Goal: Task Accomplishment & Management: Manage account settings

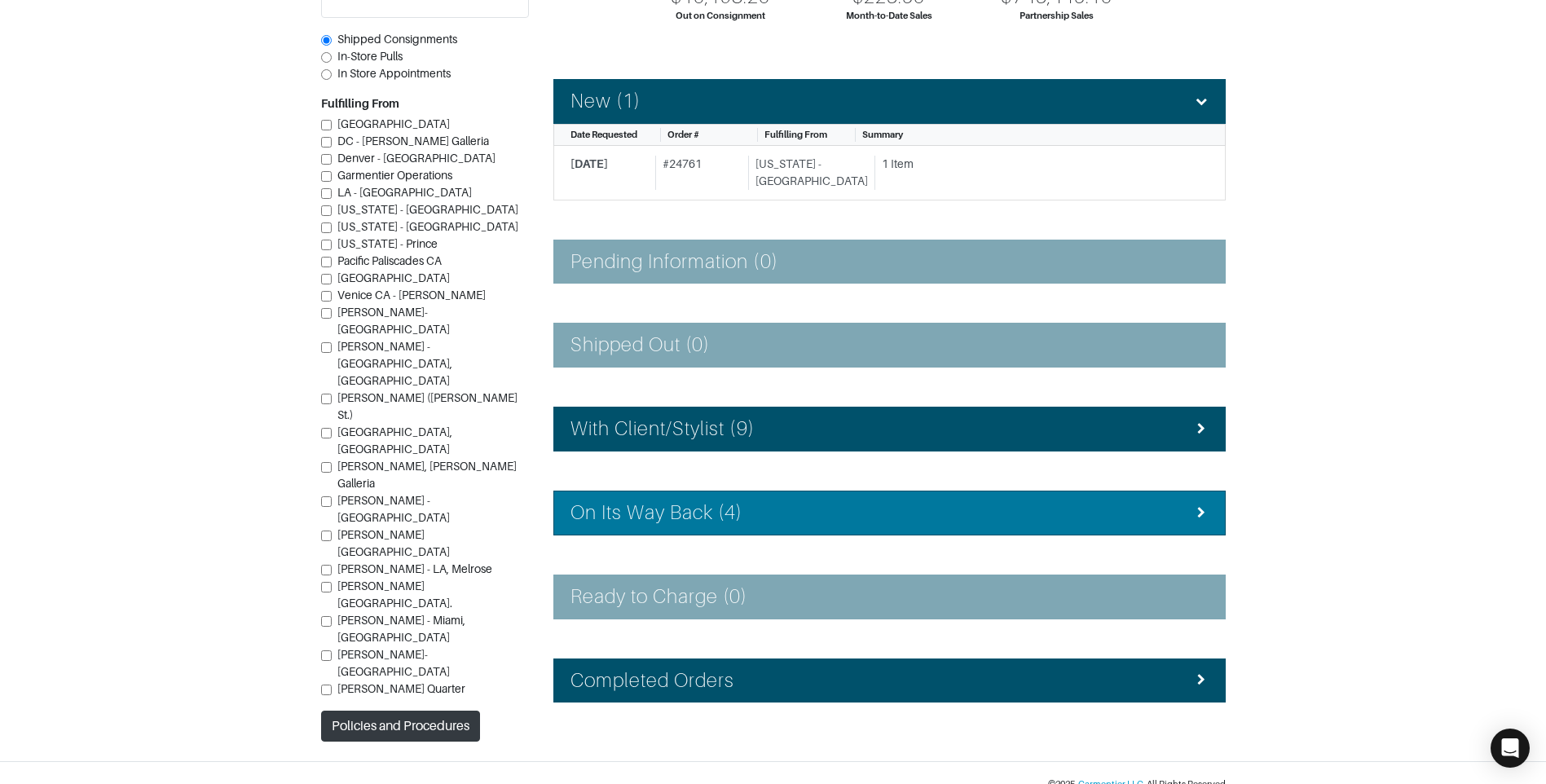
scroll to position [222, 0]
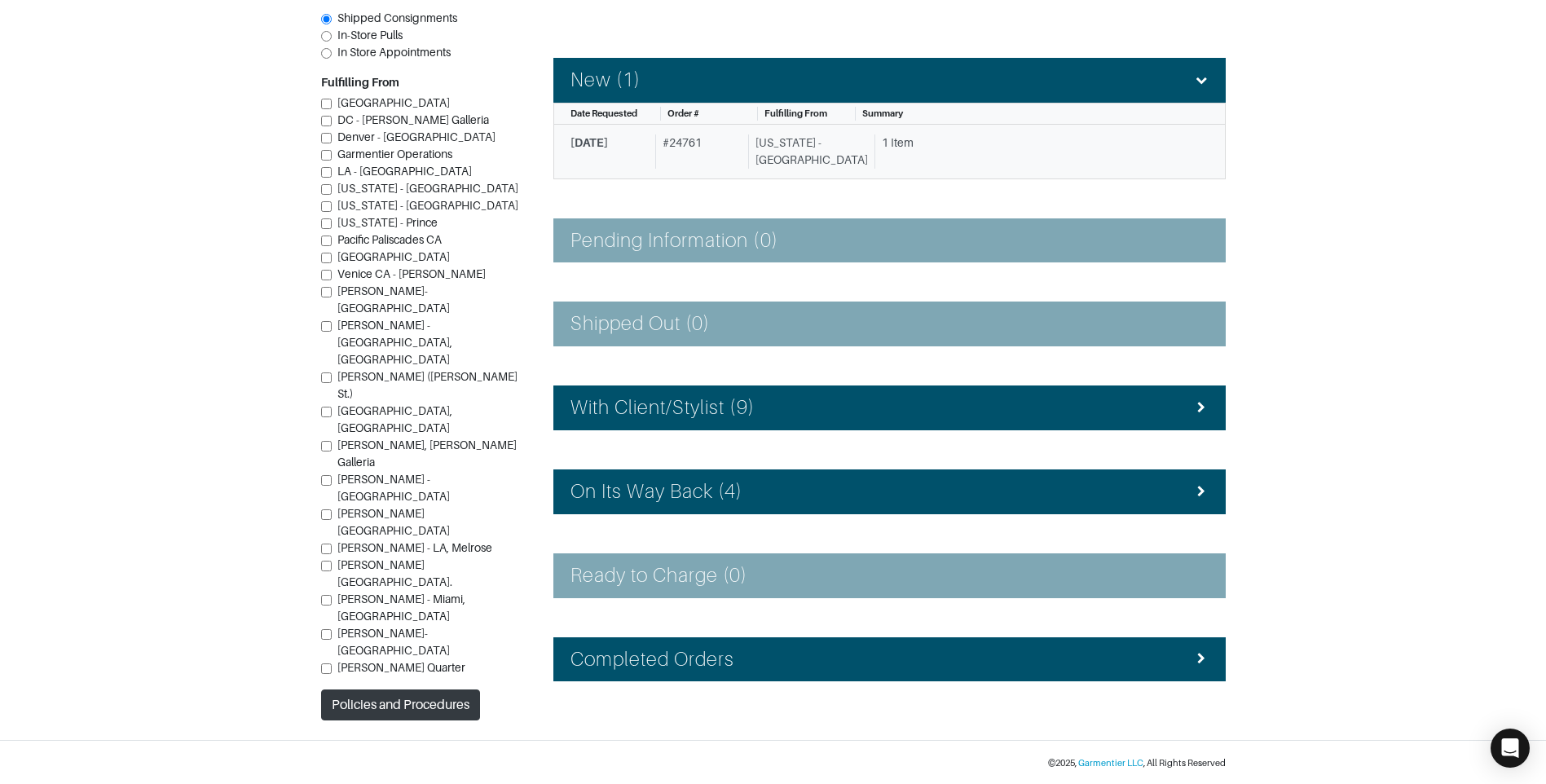
click at [704, 132] on link "[DATE] # 24761 [US_STATE] - [GEOGRAPHIC_DATA] 1 Item" at bounding box center [890, 152] width 673 height 55
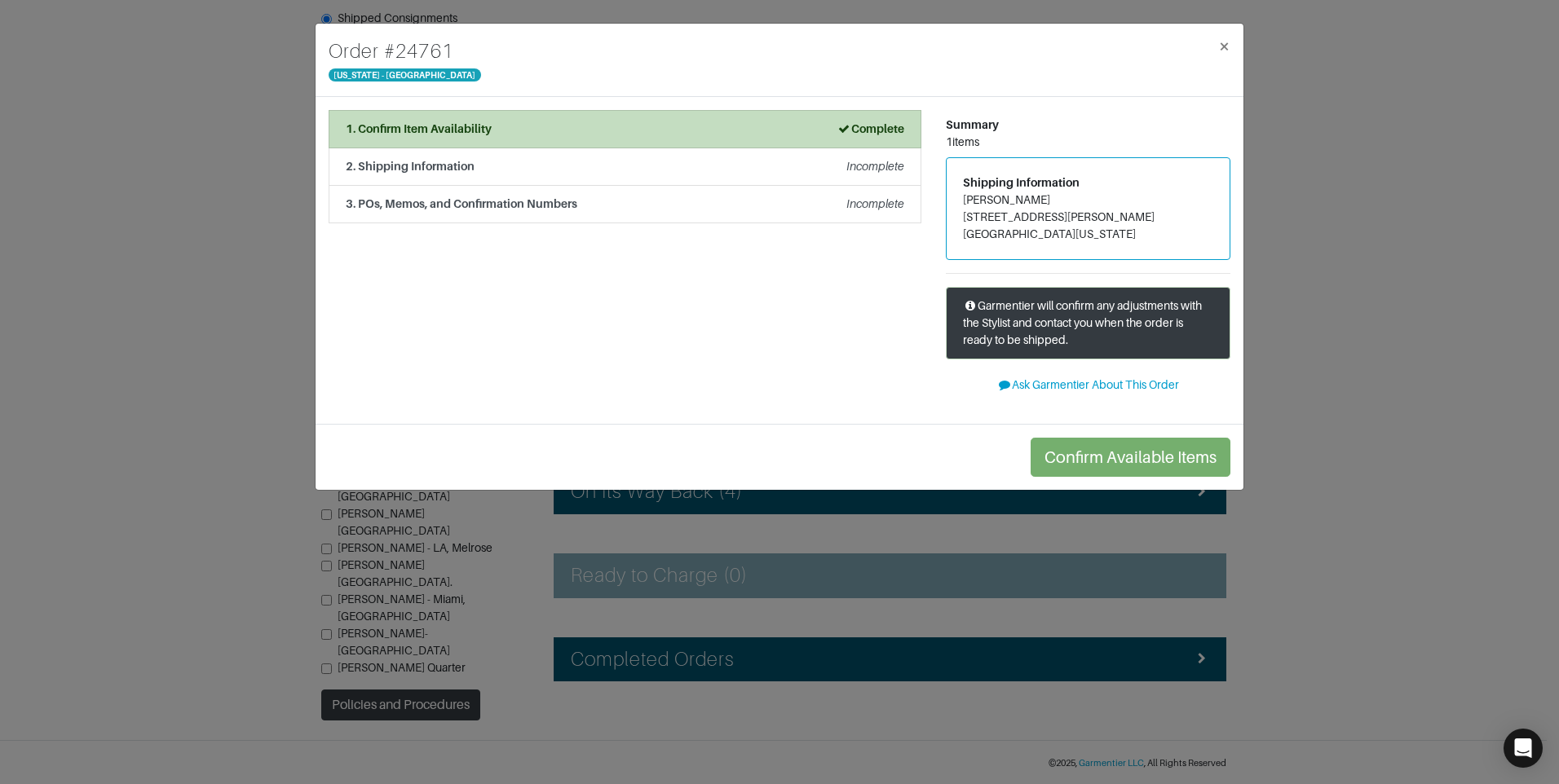
drag, startPoint x: 0, startPoint y: 389, endPoint x: 64, endPoint y: 350, distance: 74.9
click at [64, 350] on div "Order # 24761 [US_STATE] - [GEOGRAPHIC_DATA] × 1. Confirm Item Availability Com…" at bounding box center [780, 392] width 1559 height 784
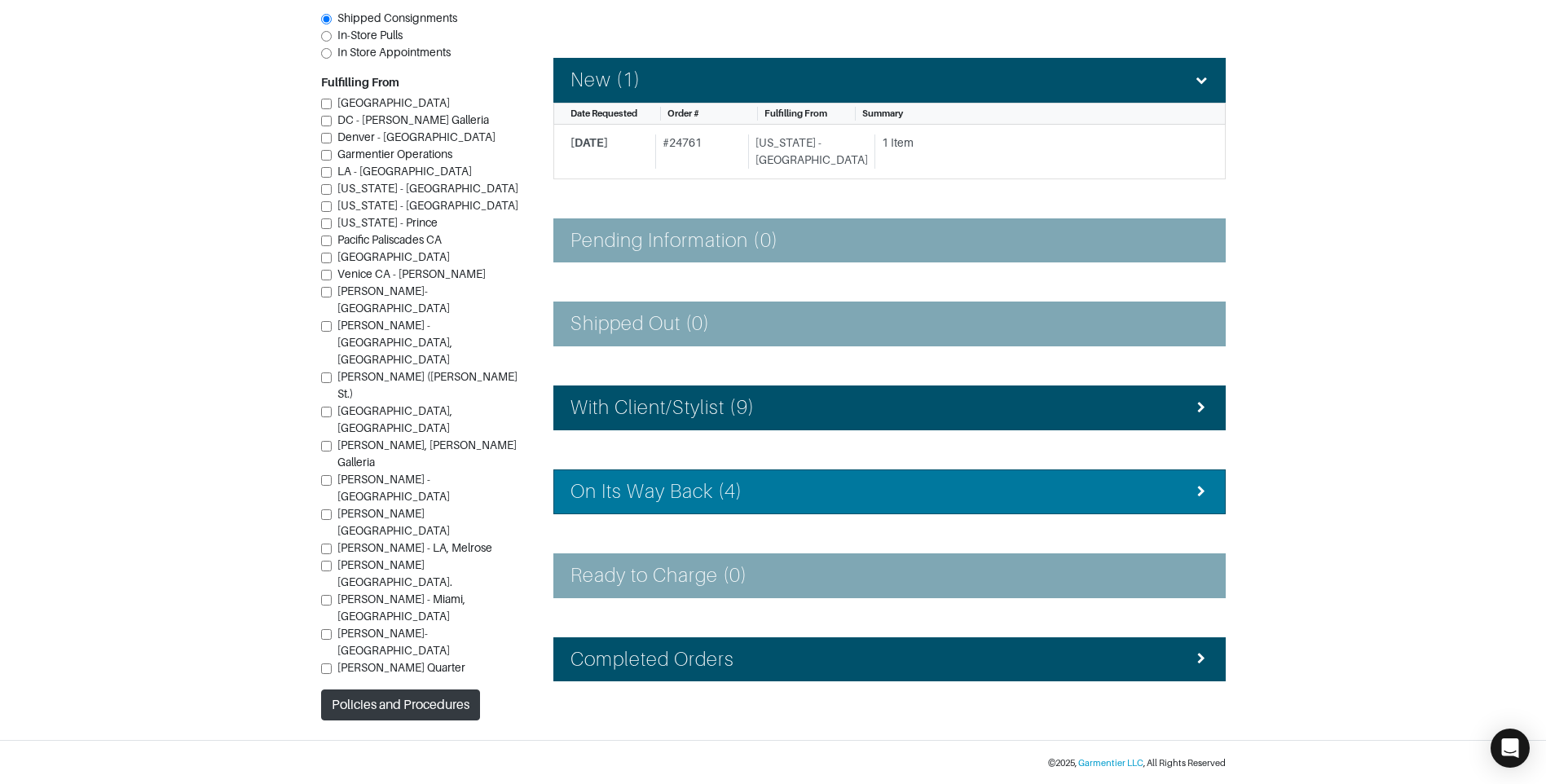
click at [746, 482] on div "On Its Way Back (4)" at bounding box center [889, 492] width 638 height 23
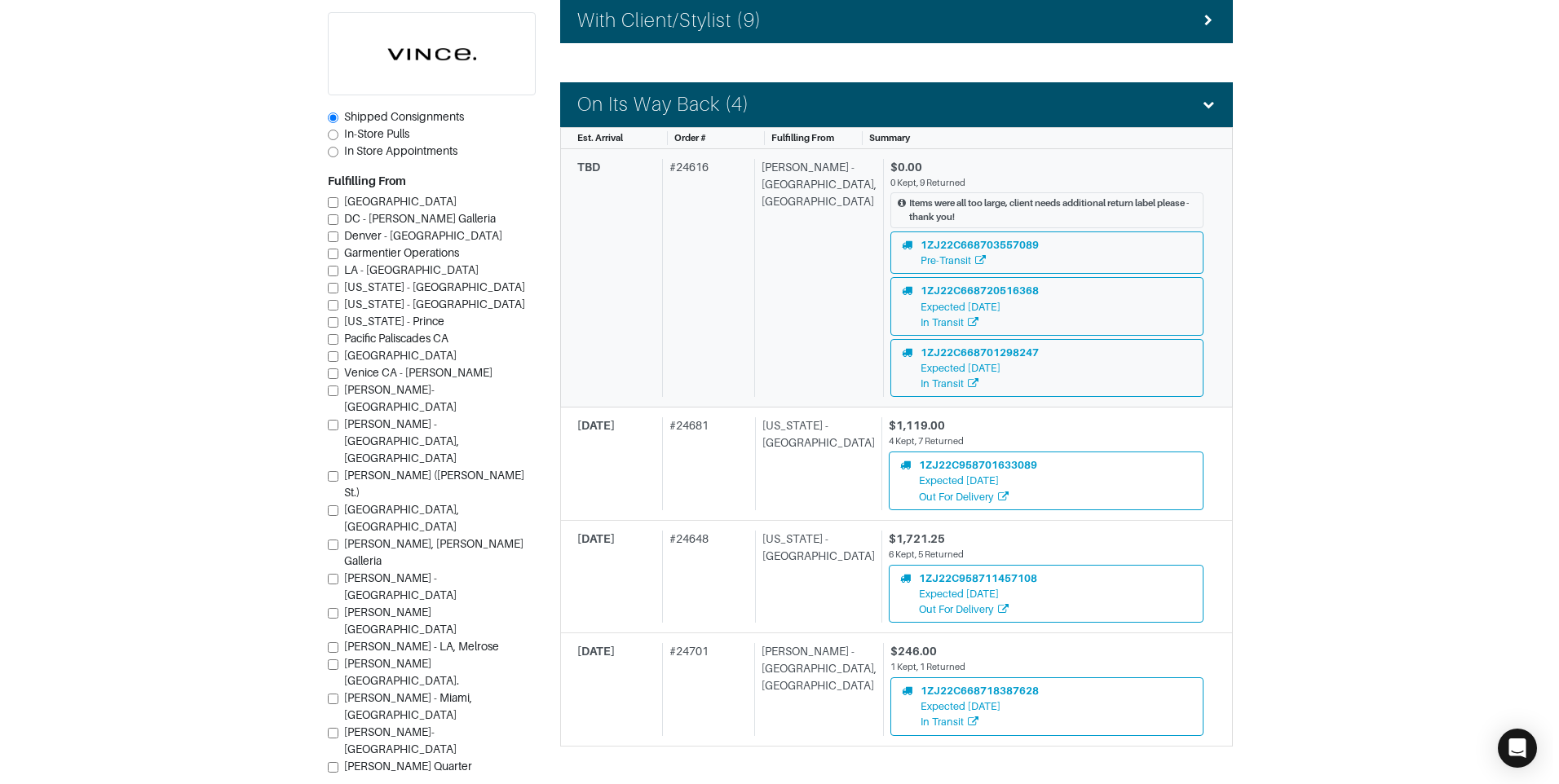
scroll to position [629, 0]
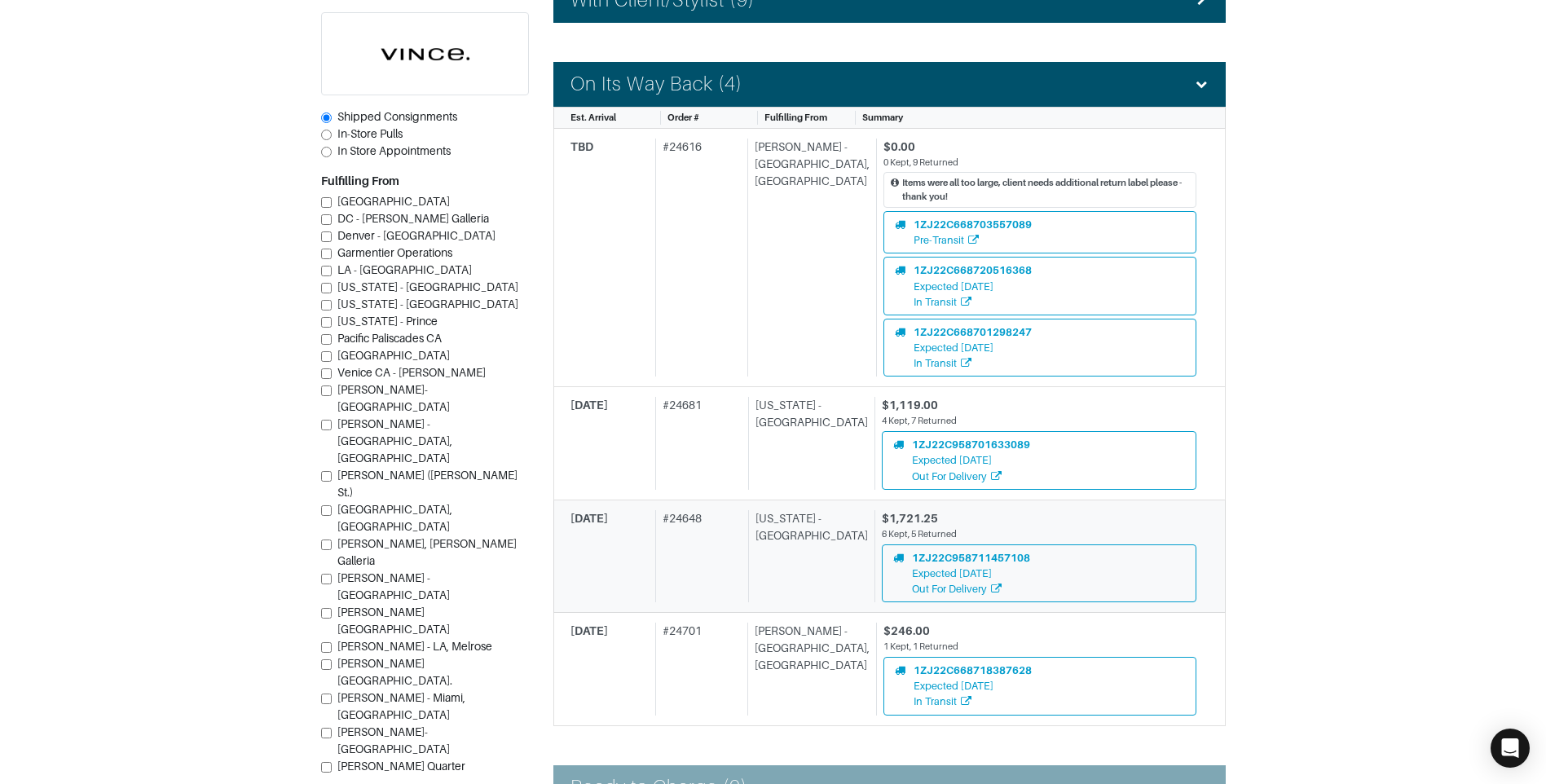
click at [676, 537] on div "# 24648" at bounding box center [698, 556] width 86 height 92
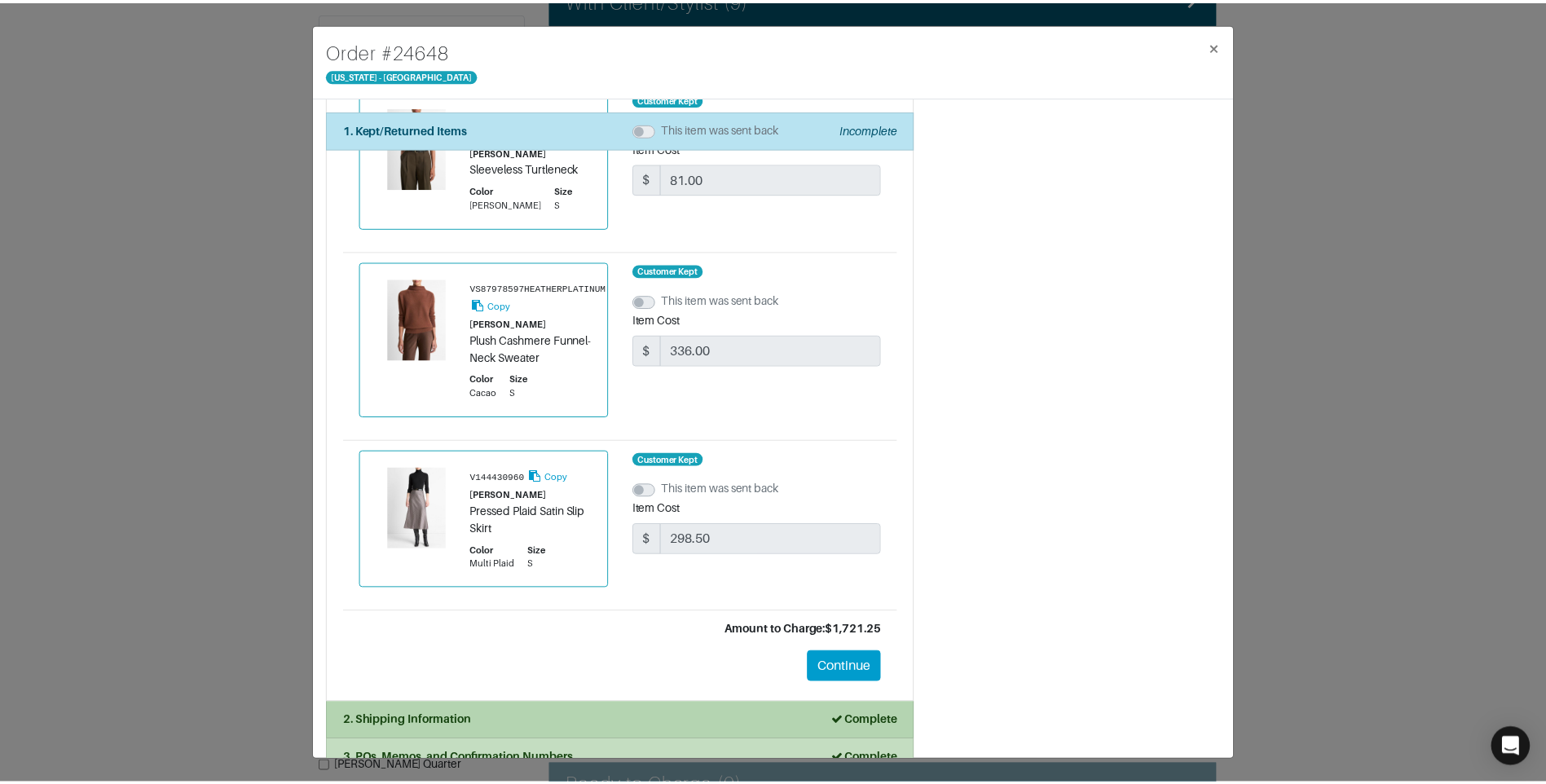
scroll to position [1667, 0]
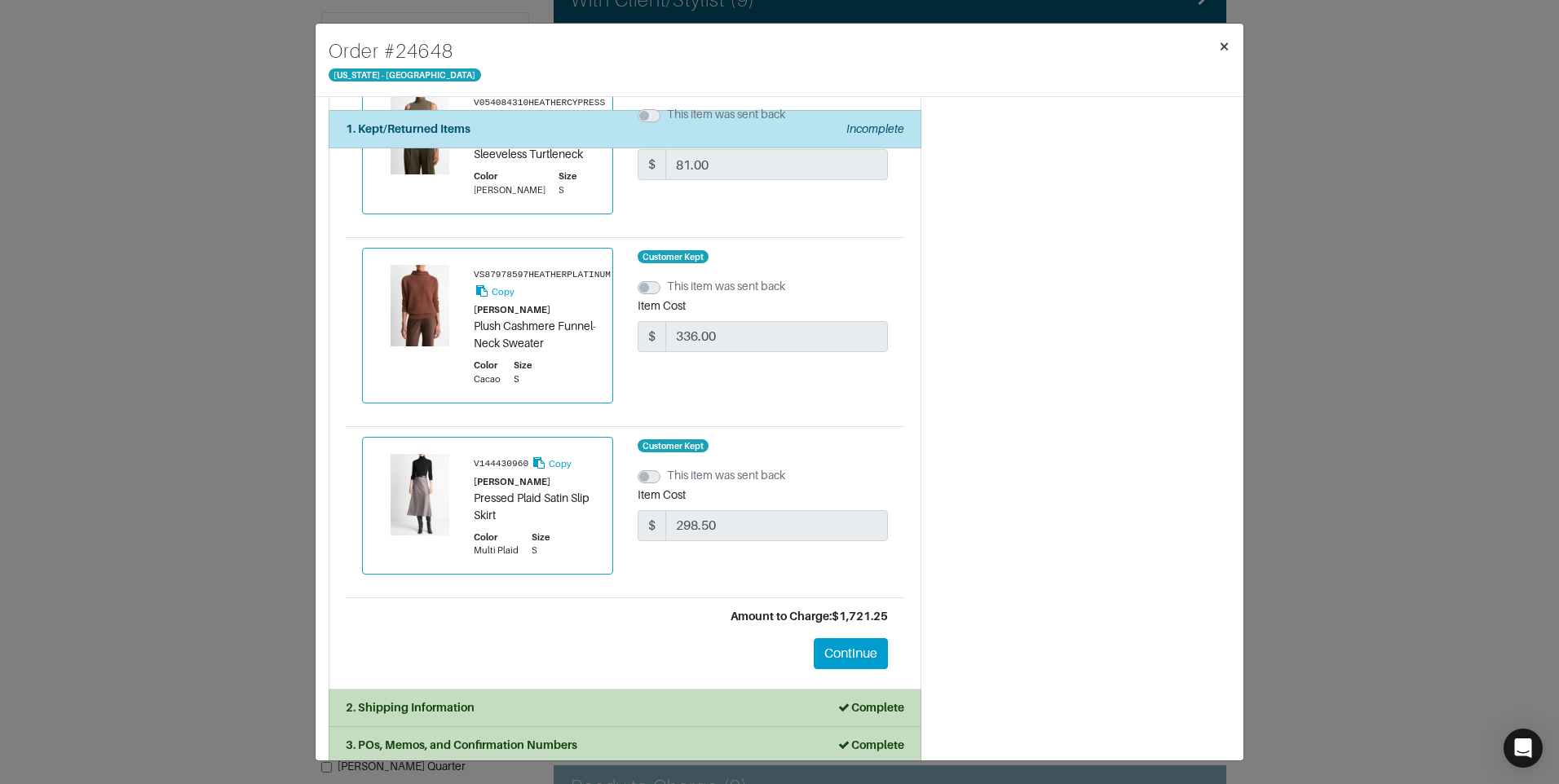
click at [1221, 42] on span "×" at bounding box center [1224, 46] width 13 height 22
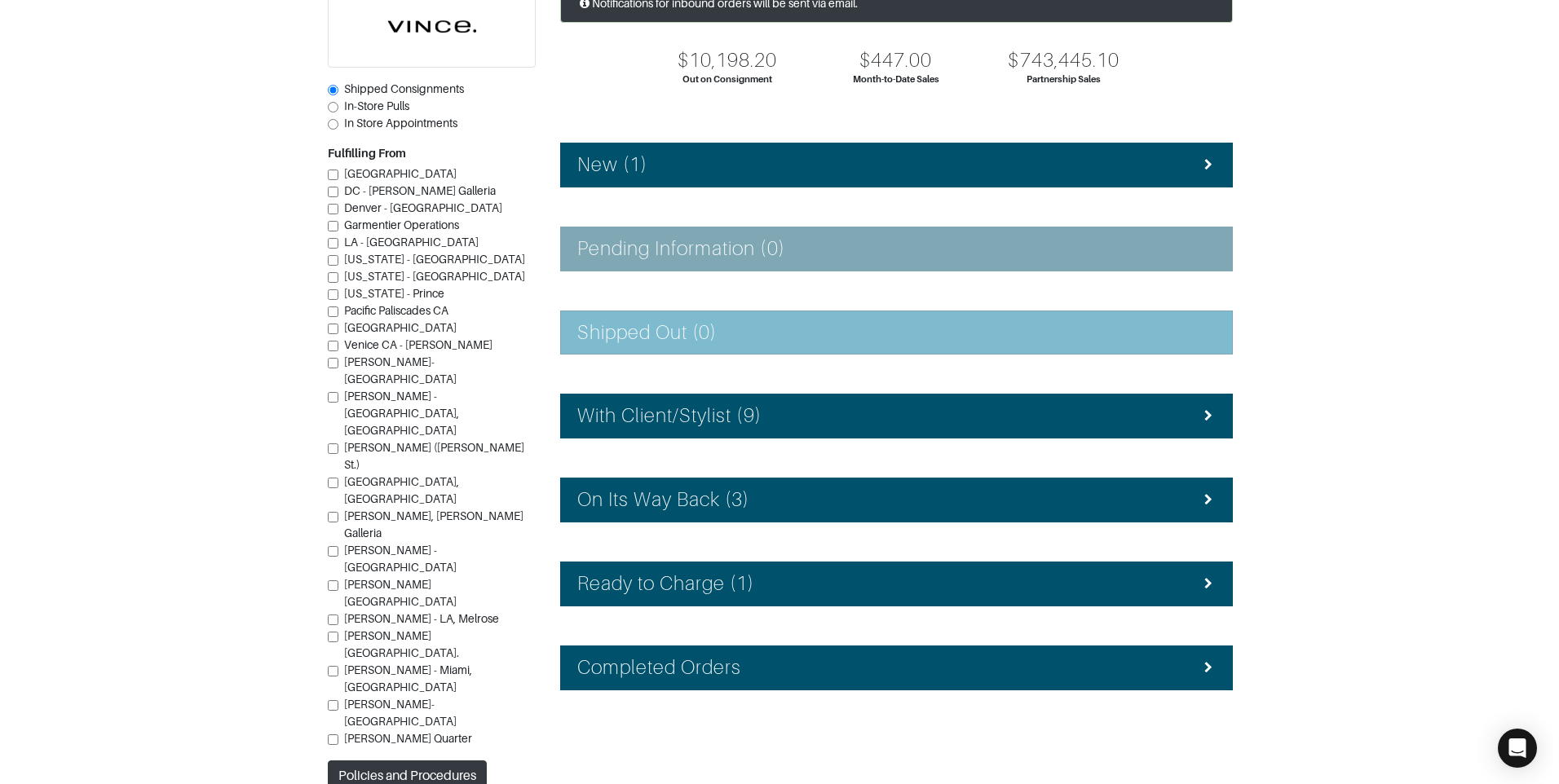
scroll to position [145, 0]
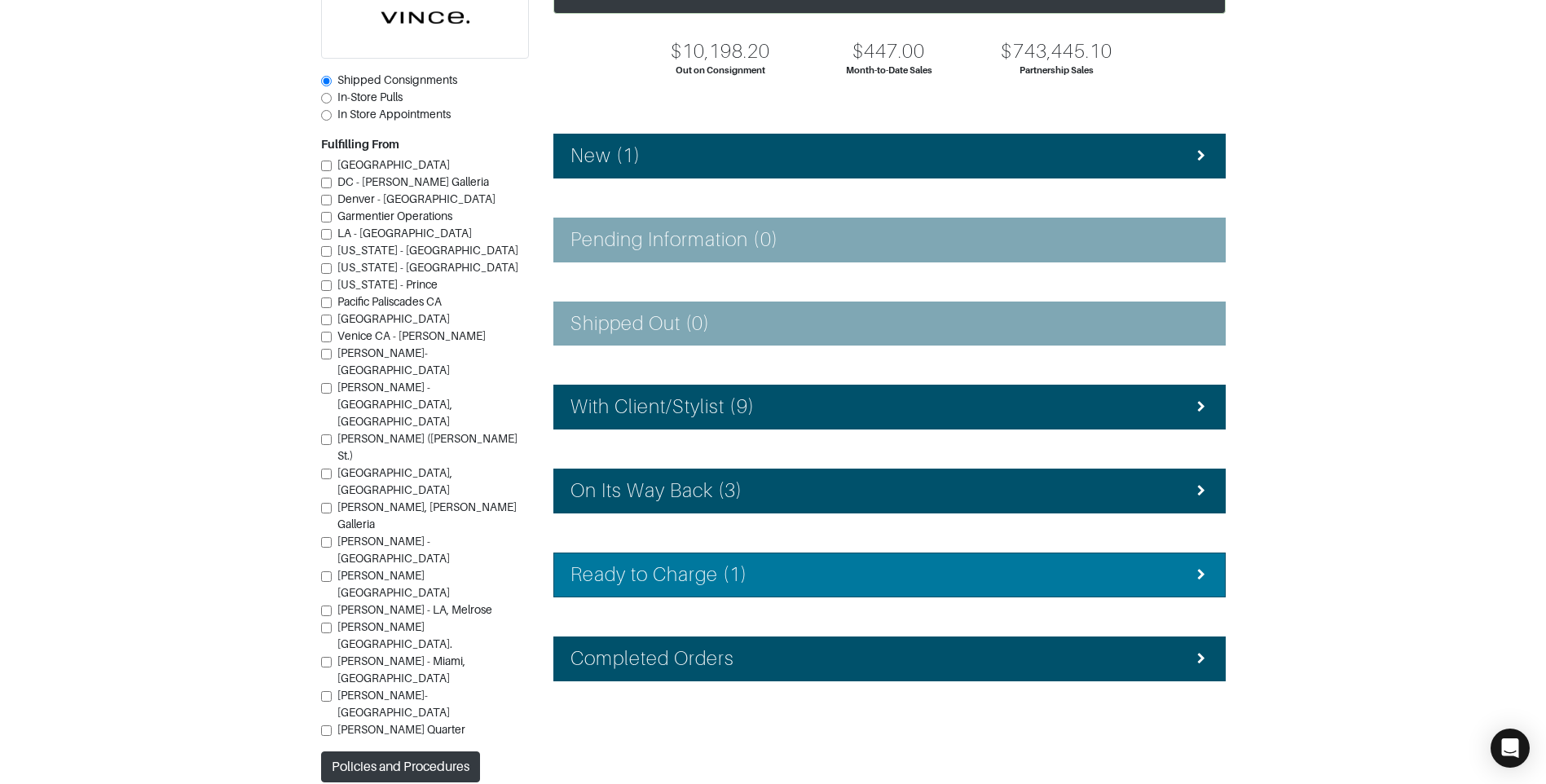
click at [752, 567] on div "Ready to Charge (1)" at bounding box center [889, 575] width 638 height 23
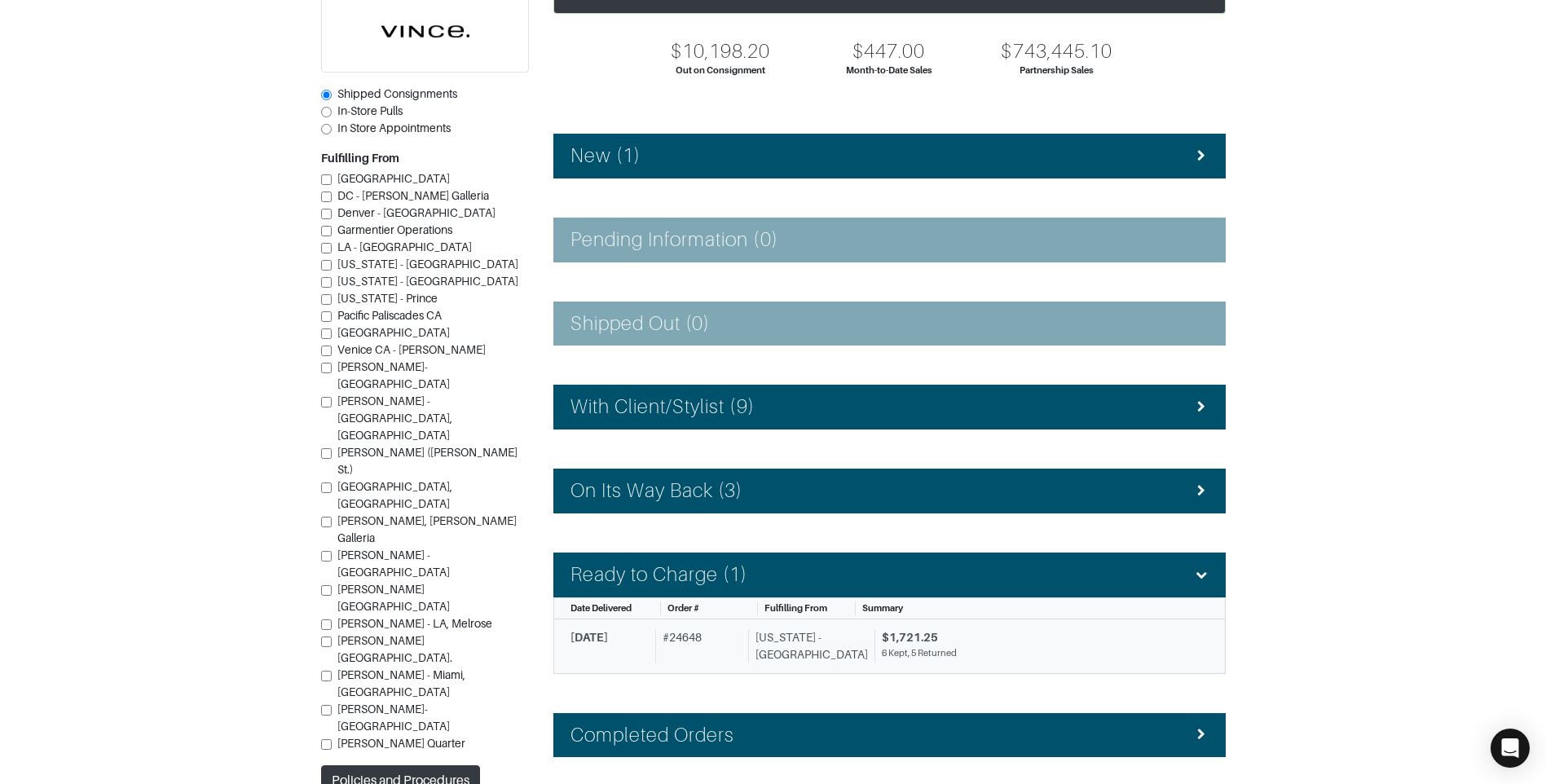
click at [882, 656] on div "6 Kept, 5 Returned" at bounding box center [1039, 653] width 314 height 14
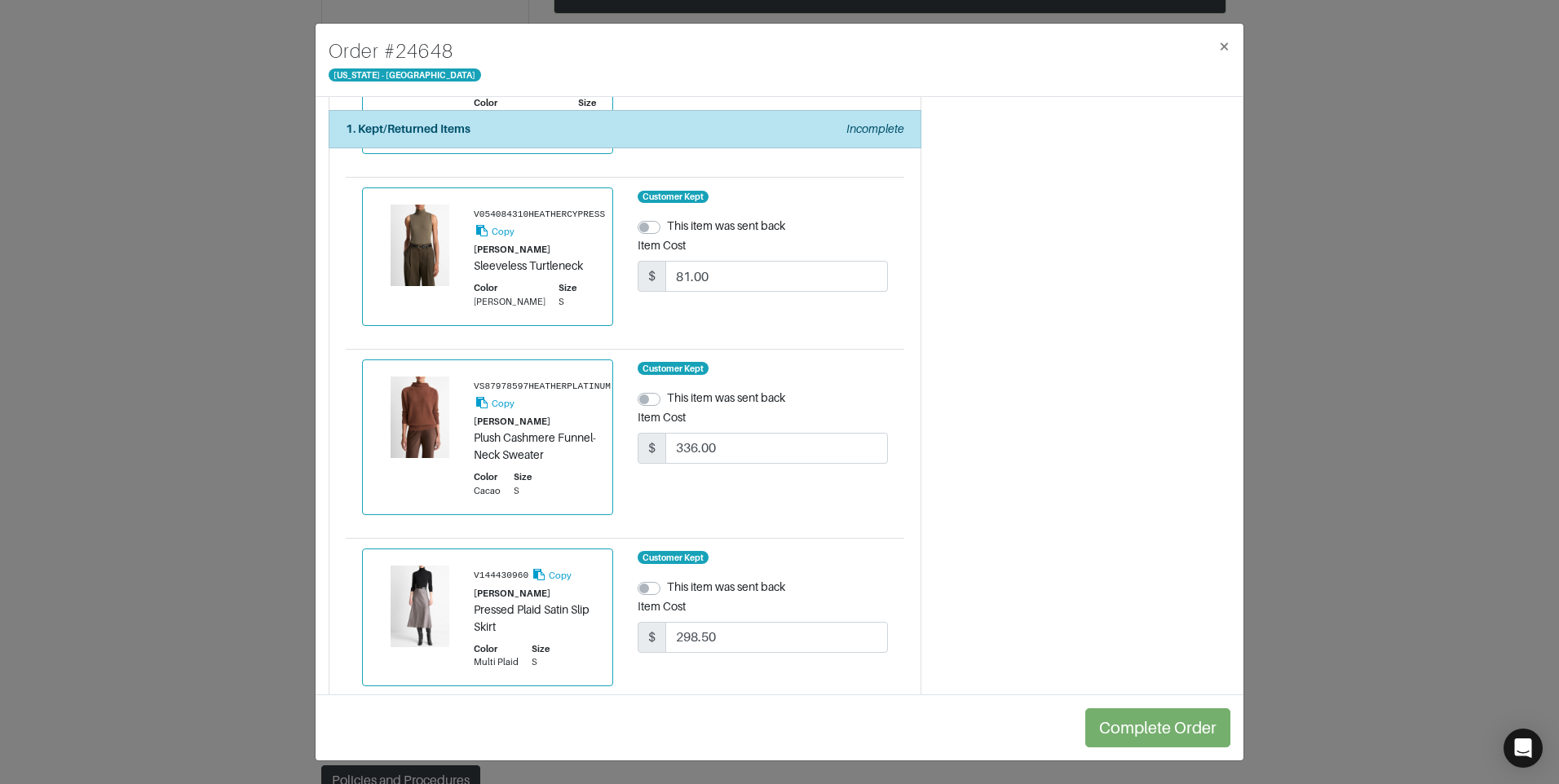
scroll to position [1695, 0]
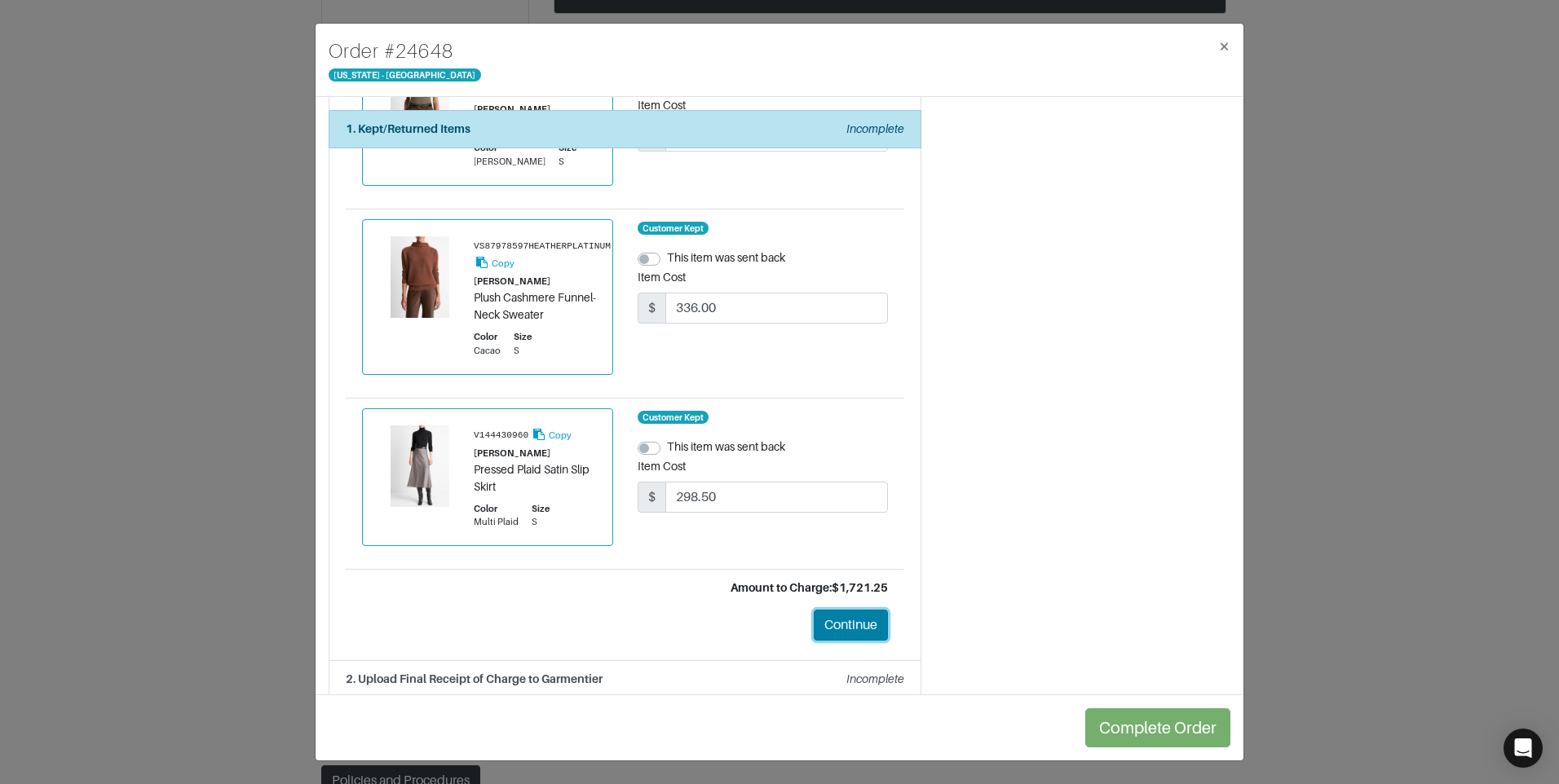
click at [855, 609] on button "Continue" at bounding box center [851, 625] width 74 height 31
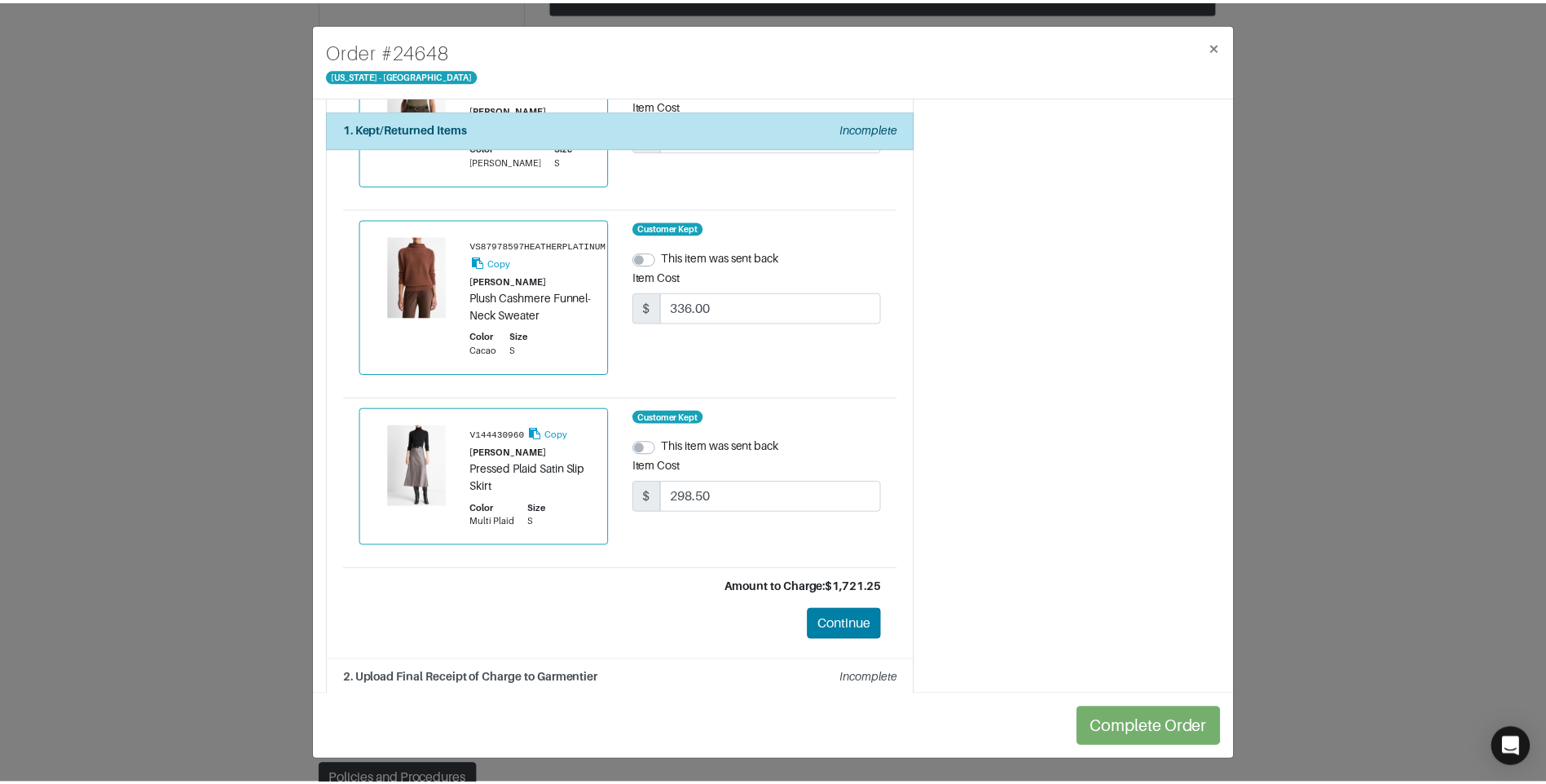
scroll to position [0, 0]
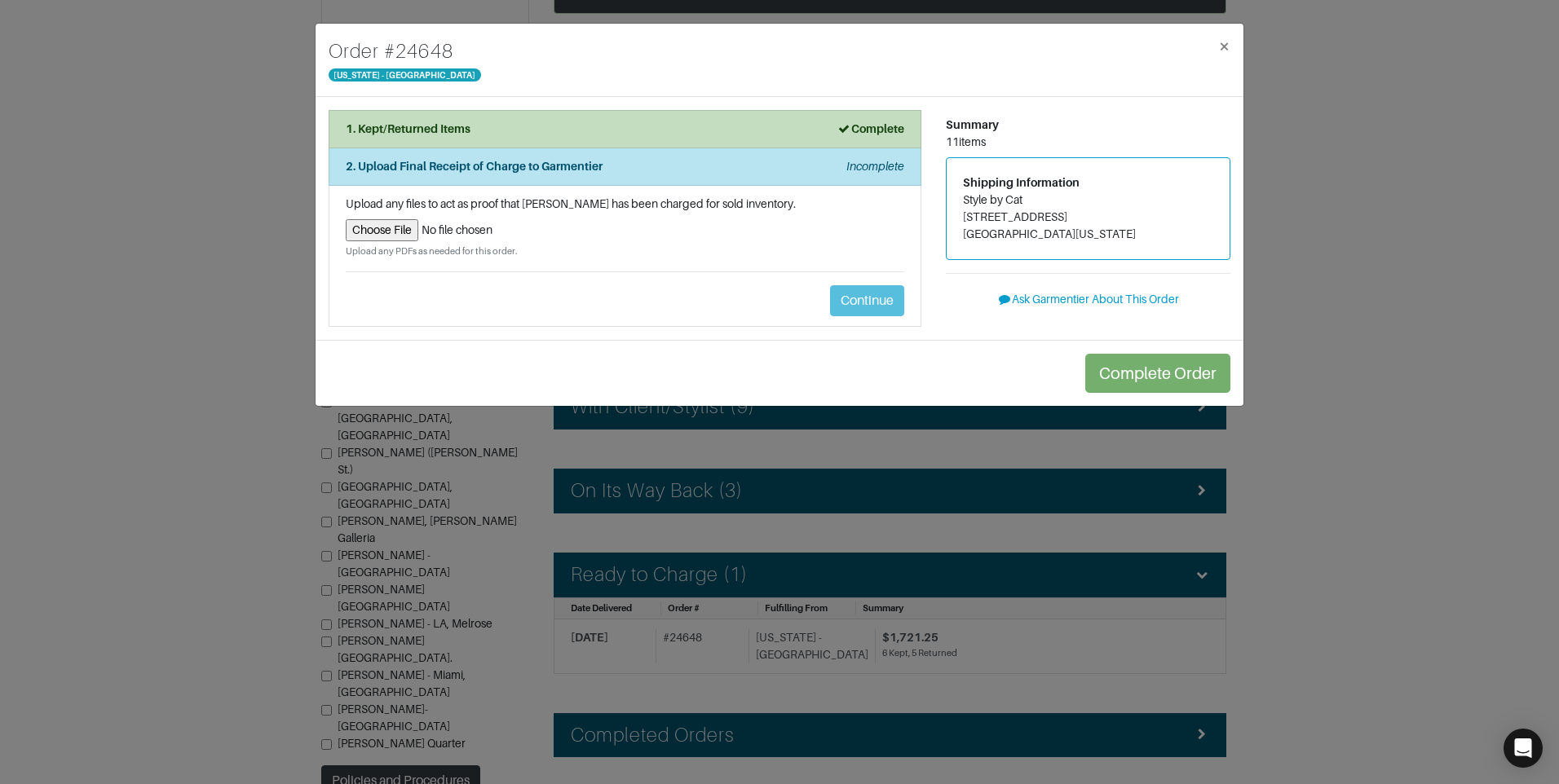
click at [397, 220] on input "file" at bounding box center [625, 230] width 559 height 22
type input "C:\fakepath\exchange_receipt_8533badb-ca3a-411a-89bc-f4663d32d755.pdf"
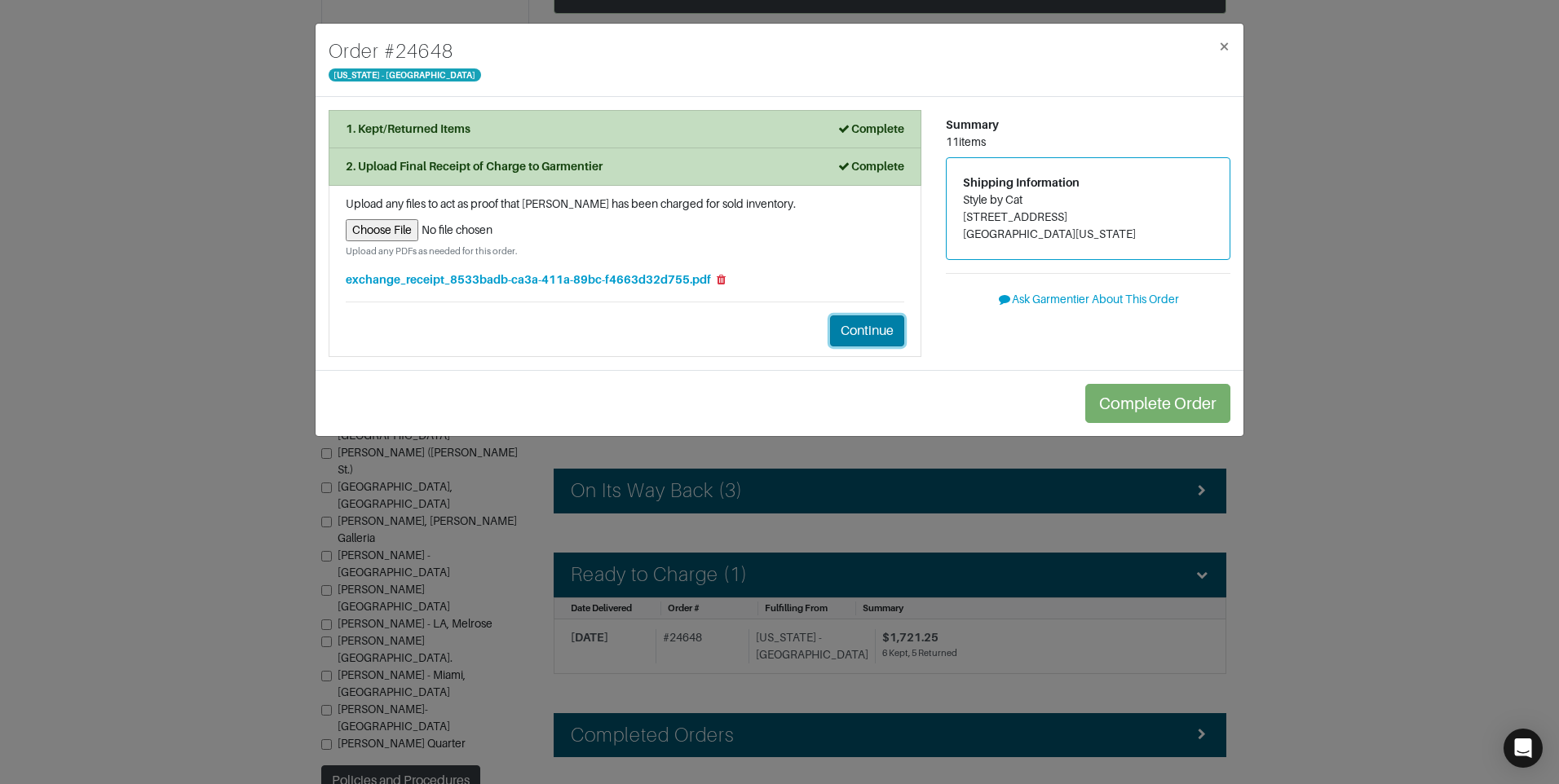
click at [881, 331] on button "Continue" at bounding box center [867, 331] width 74 height 31
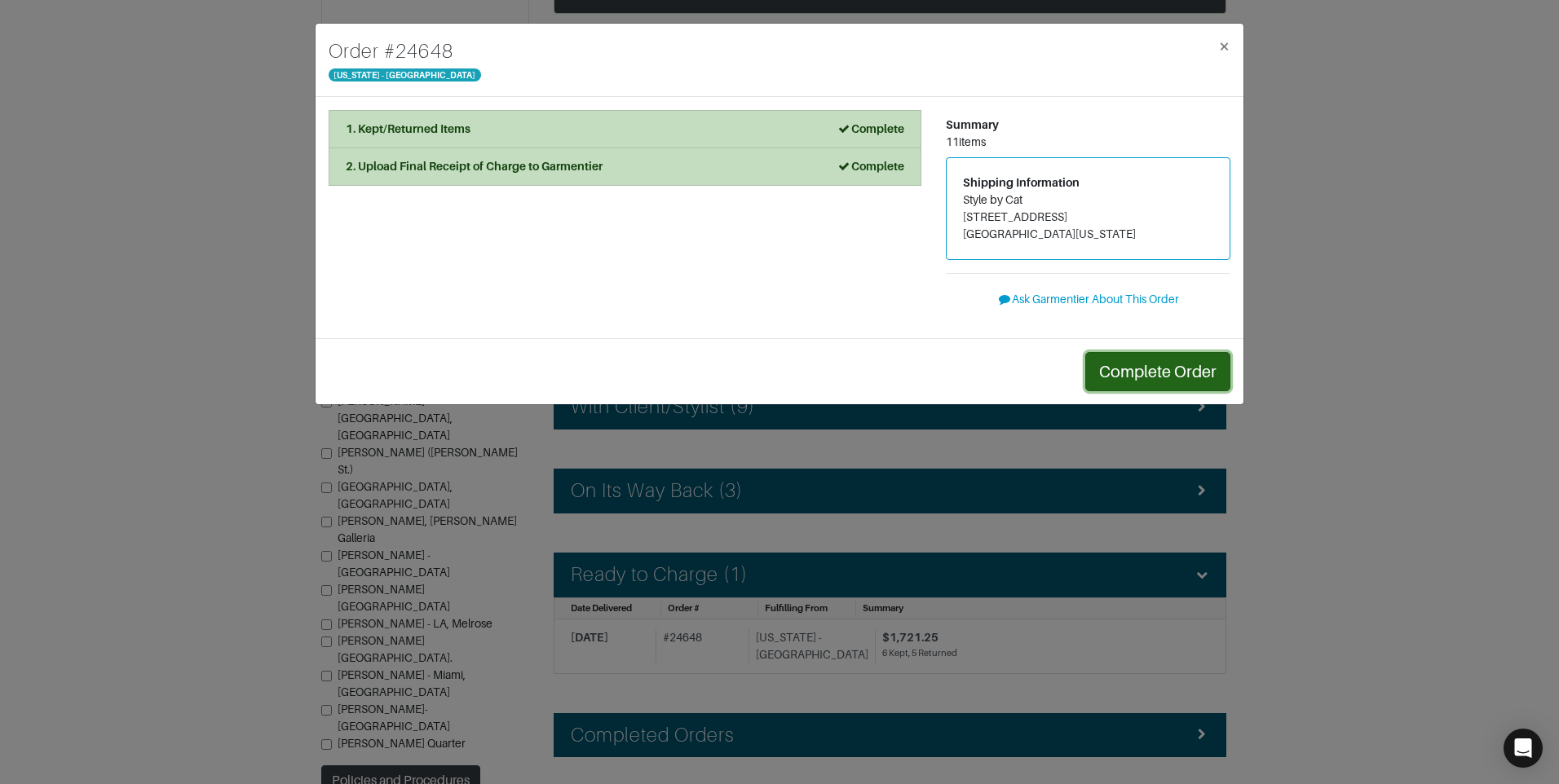
click at [1133, 382] on button "Complete Order" at bounding box center [1158, 372] width 146 height 39
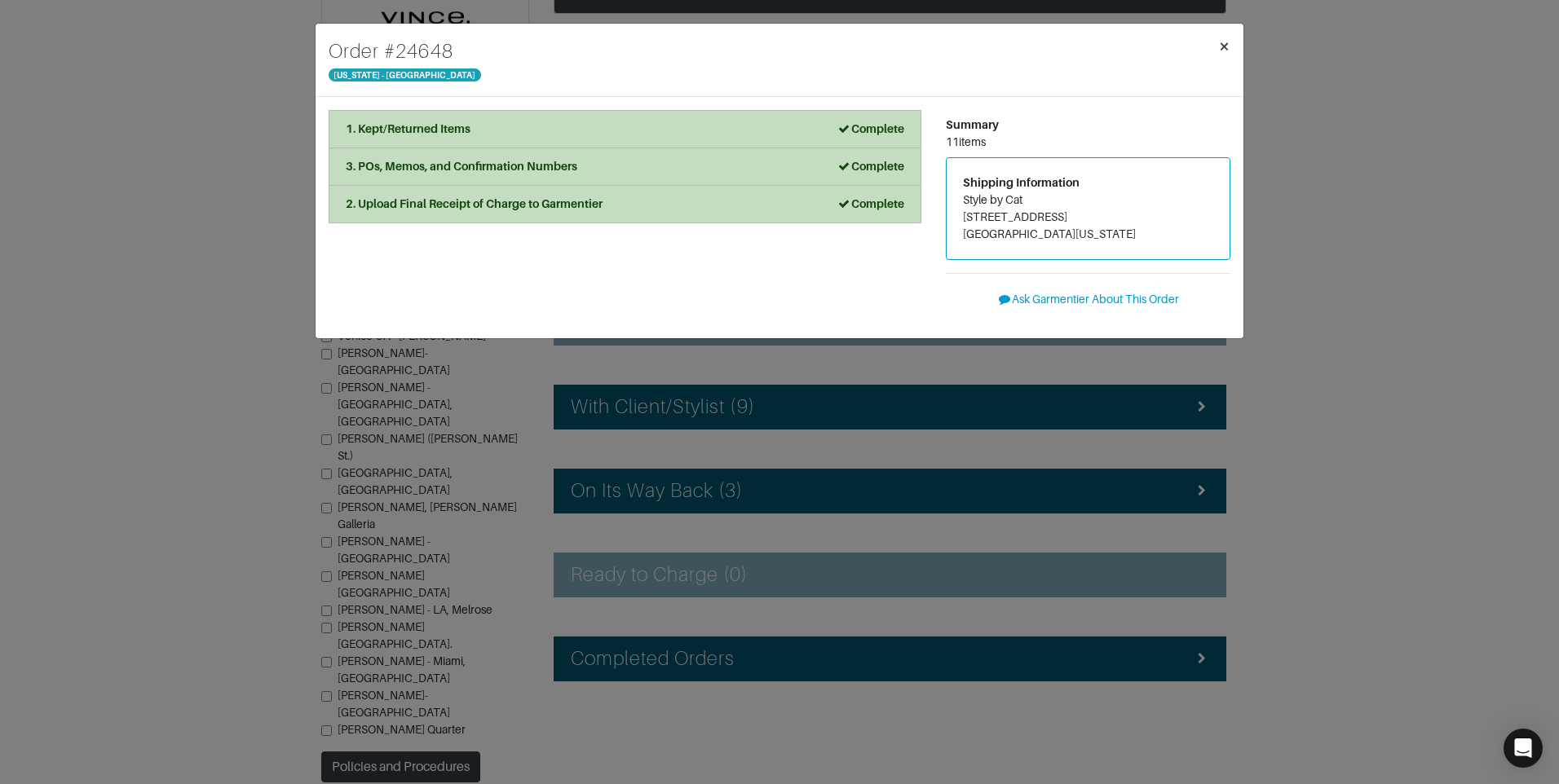
click at [1230, 48] on button "×" at bounding box center [1224, 46] width 38 height 46
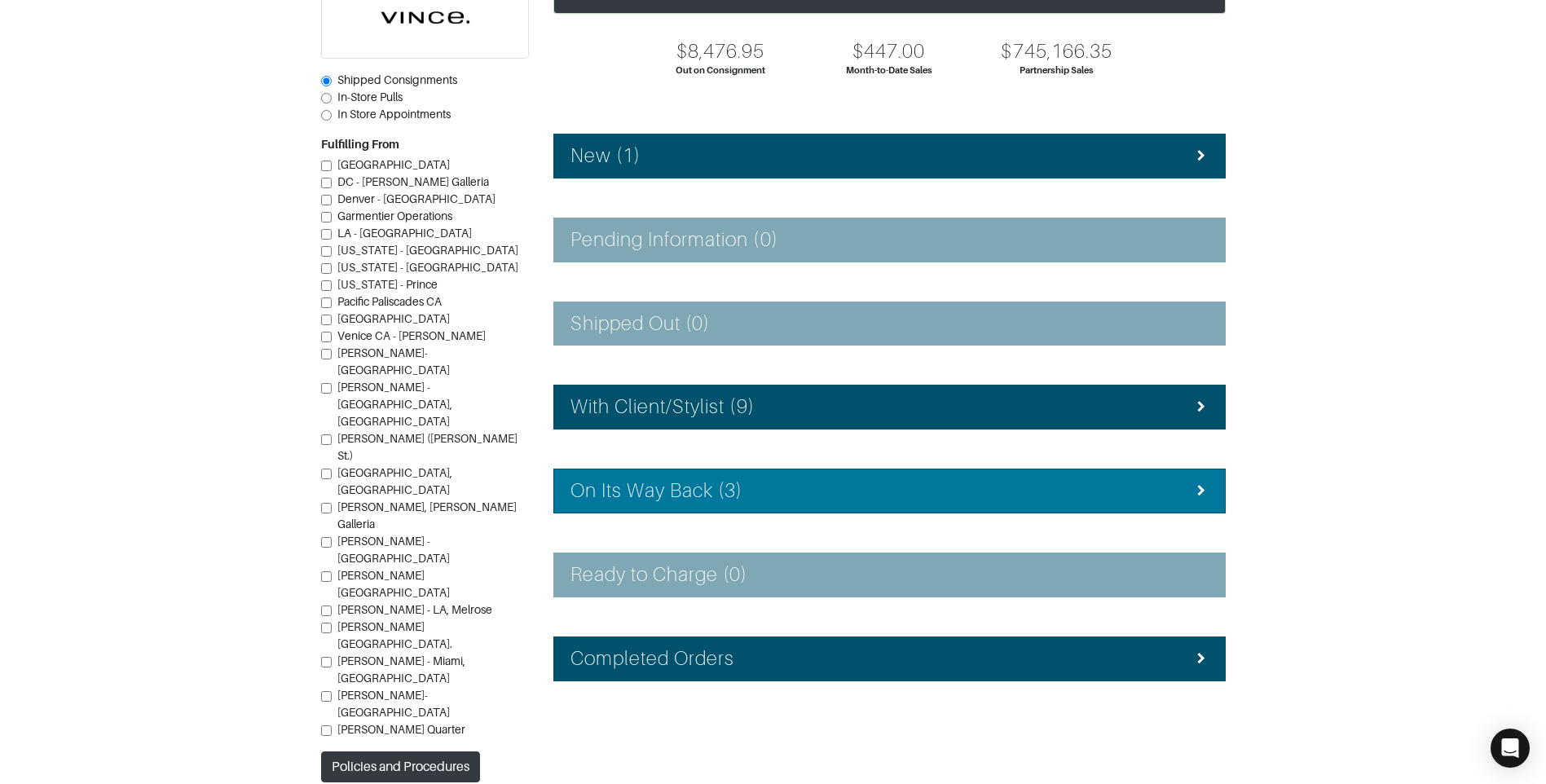
click at [801, 503] on li "On Its Way Back (3)" at bounding box center [890, 491] width 673 height 45
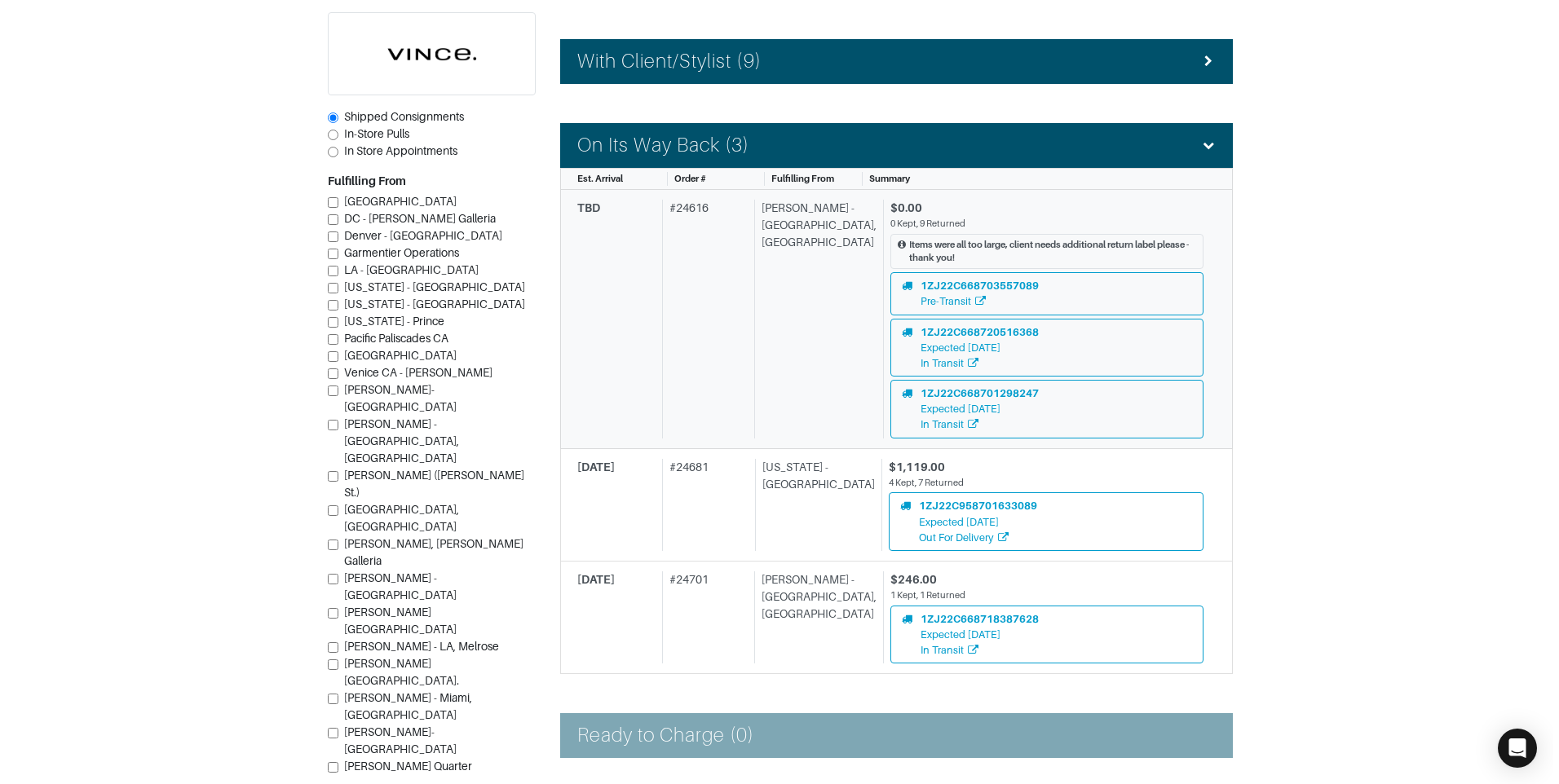
scroll to position [554, 0]
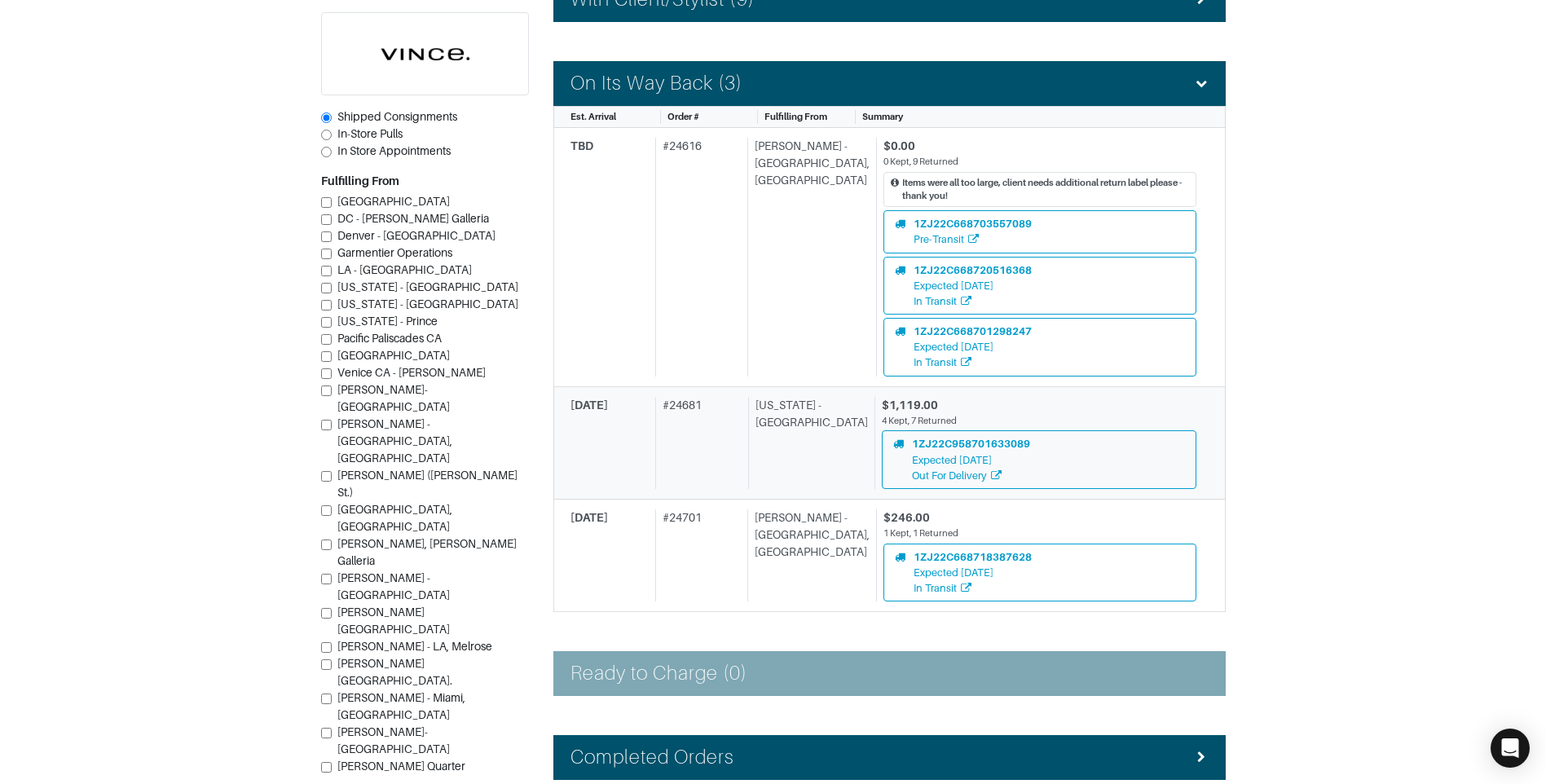
click at [781, 425] on div "[US_STATE] - [GEOGRAPHIC_DATA]" at bounding box center [808, 442] width 120 height 92
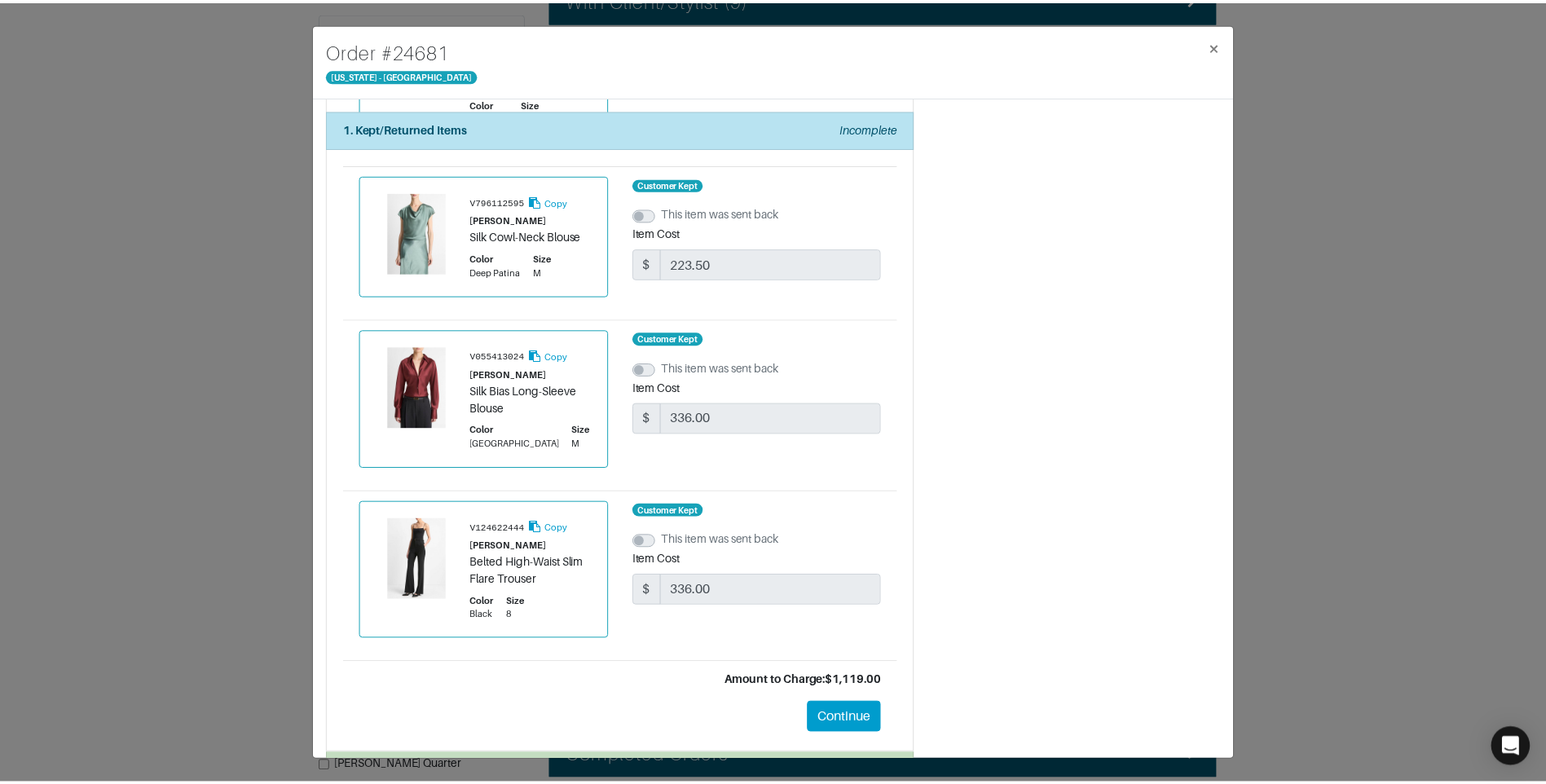
scroll to position [1516, 0]
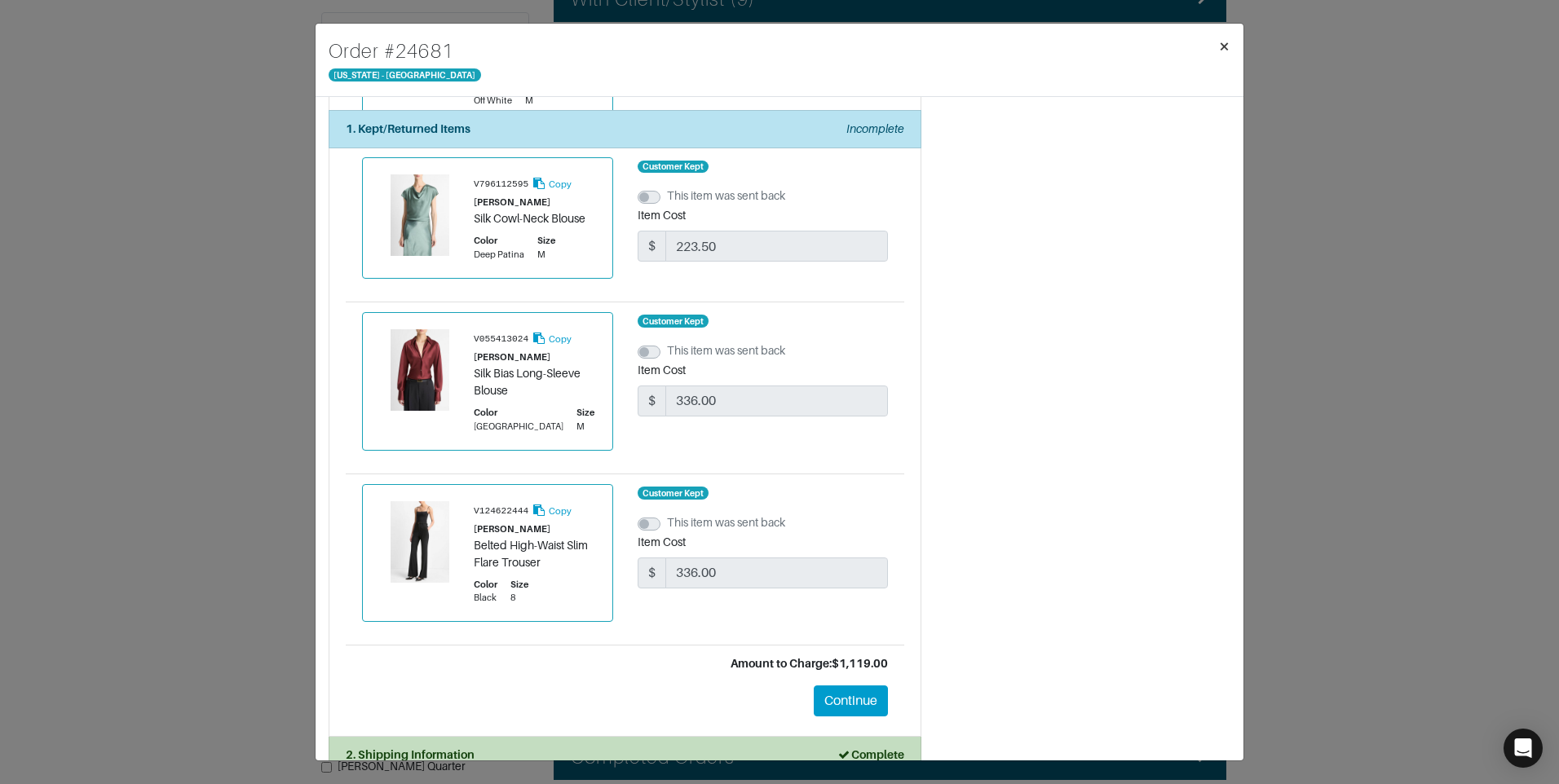
click at [1220, 57] on span "×" at bounding box center [1224, 46] width 13 height 22
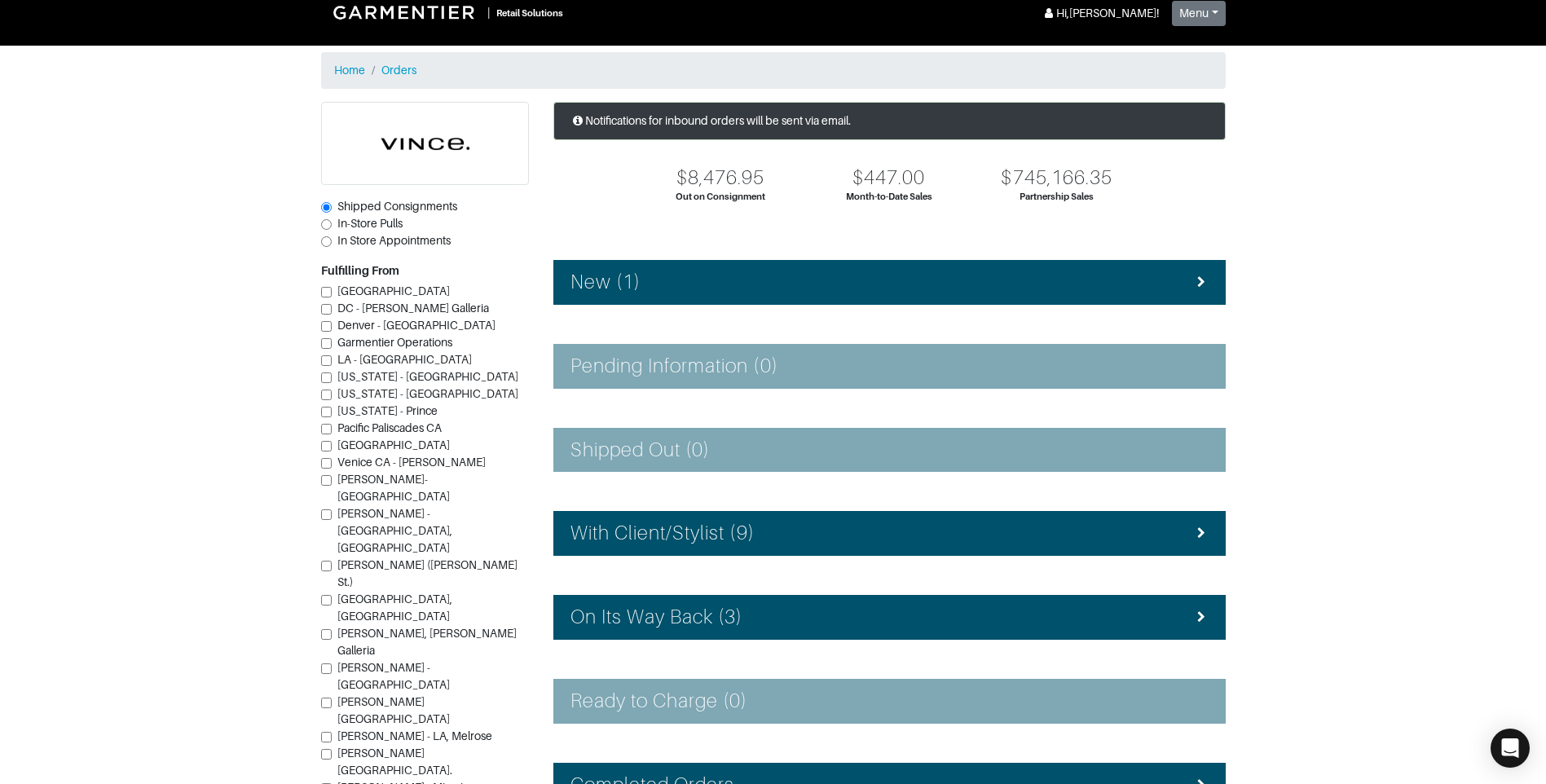
scroll to position [145, 0]
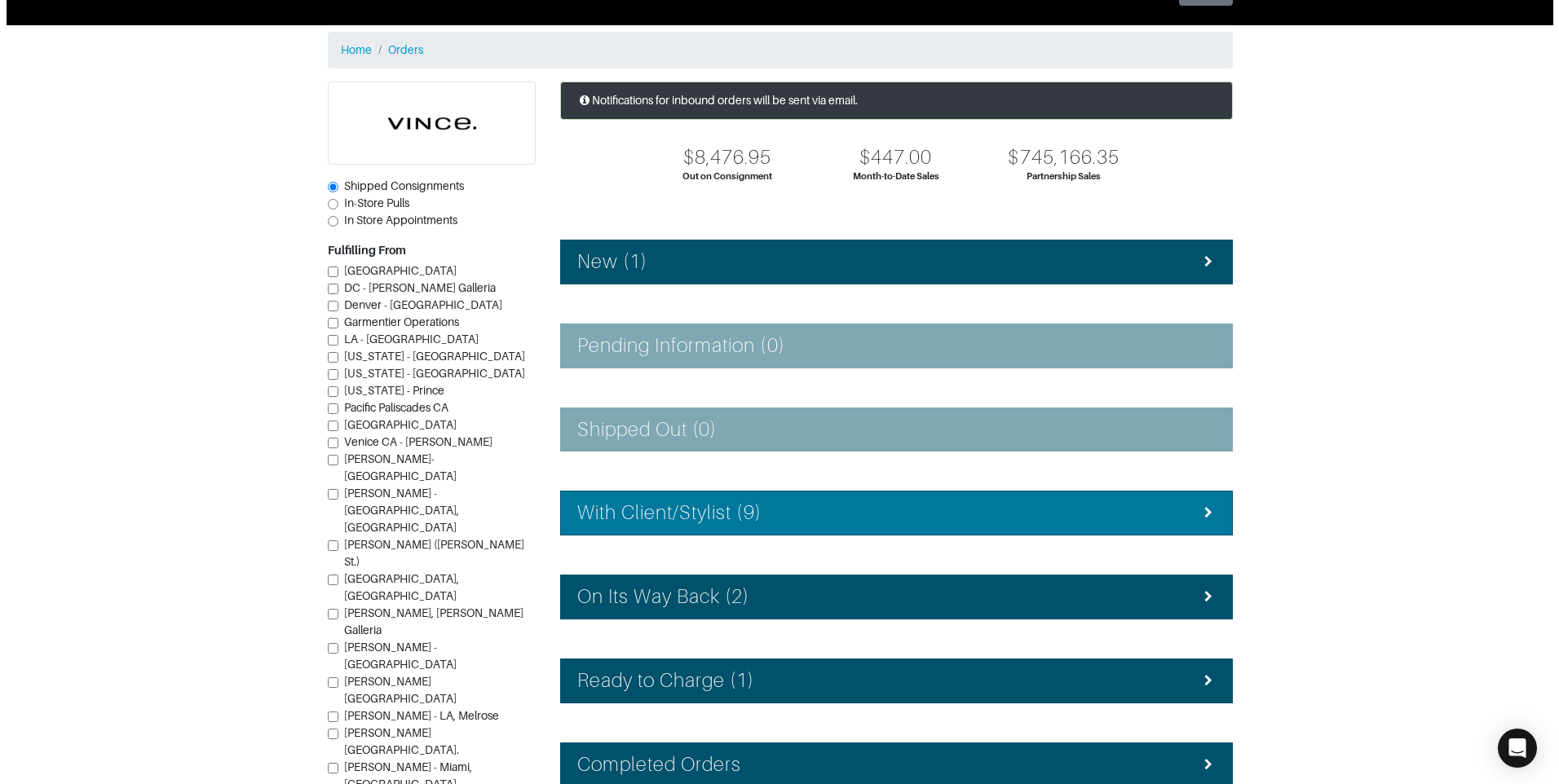
scroll to position [145, 0]
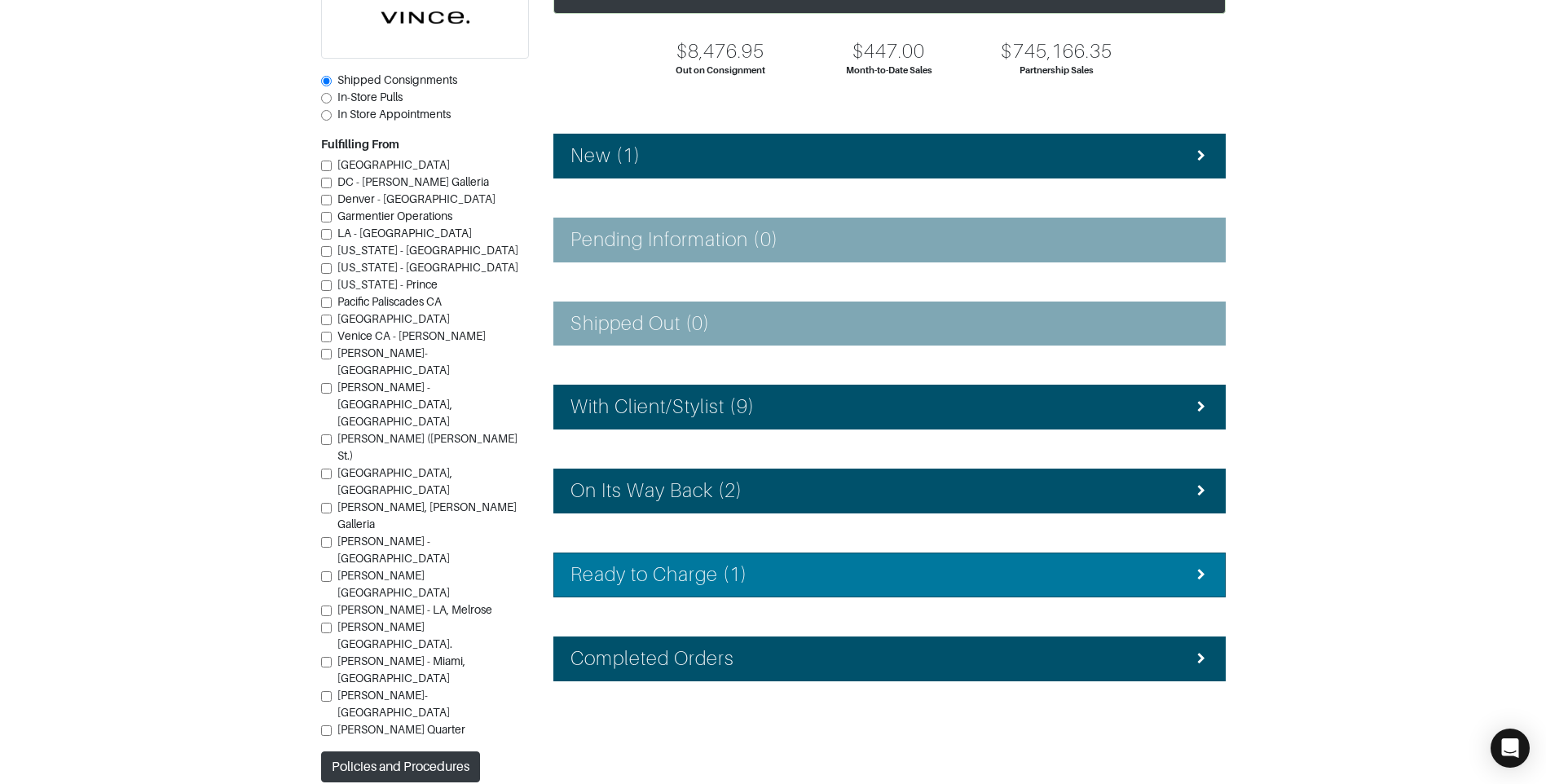
click at [759, 569] on div "Ready to Charge (1)" at bounding box center [889, 575] width 638 height 23
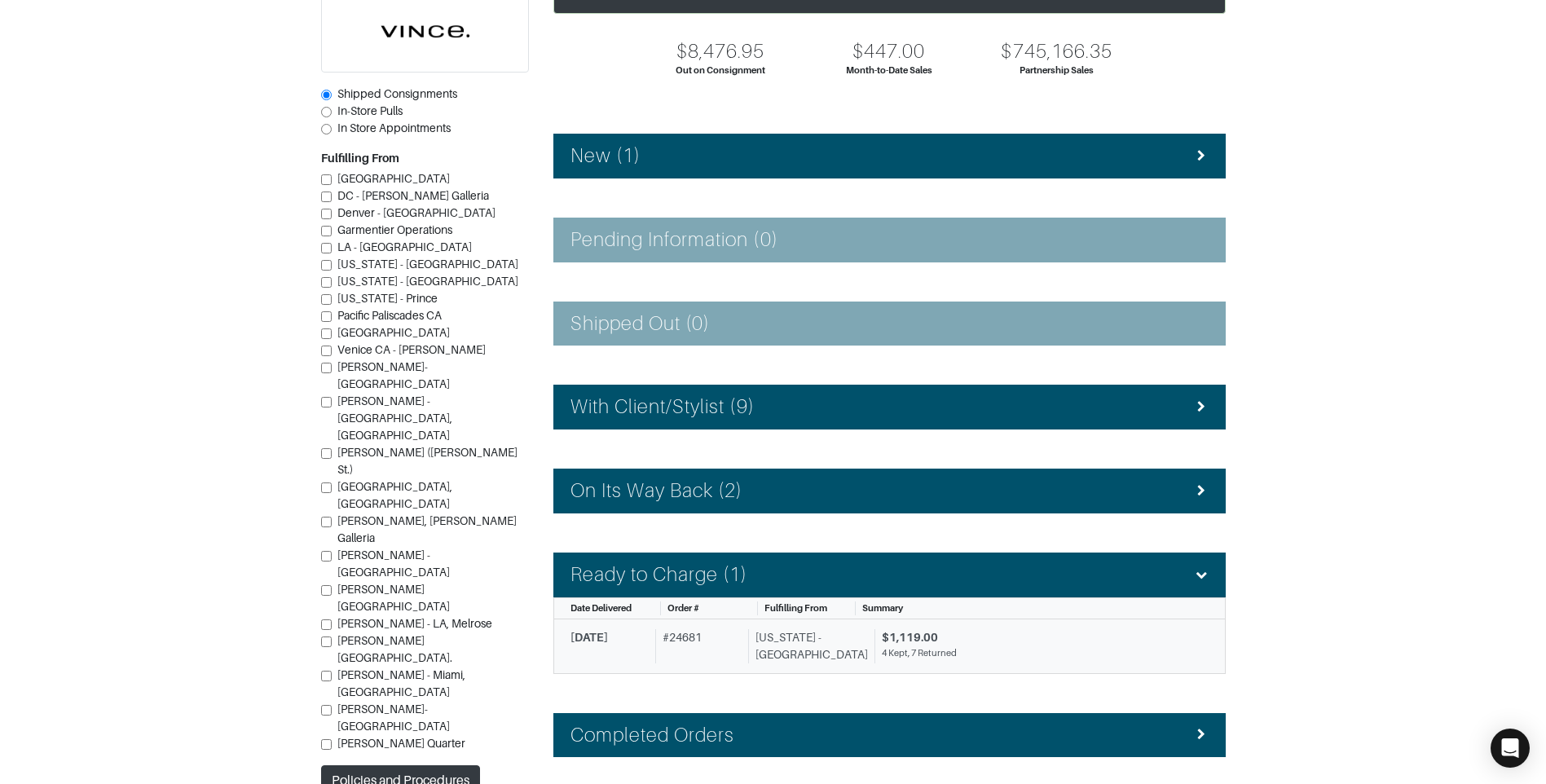
click at [761, 631] on div "[US_STATE] - [GEOGRAPHIC_DATA]" at bounding box center [808, 645] width 120 height 34
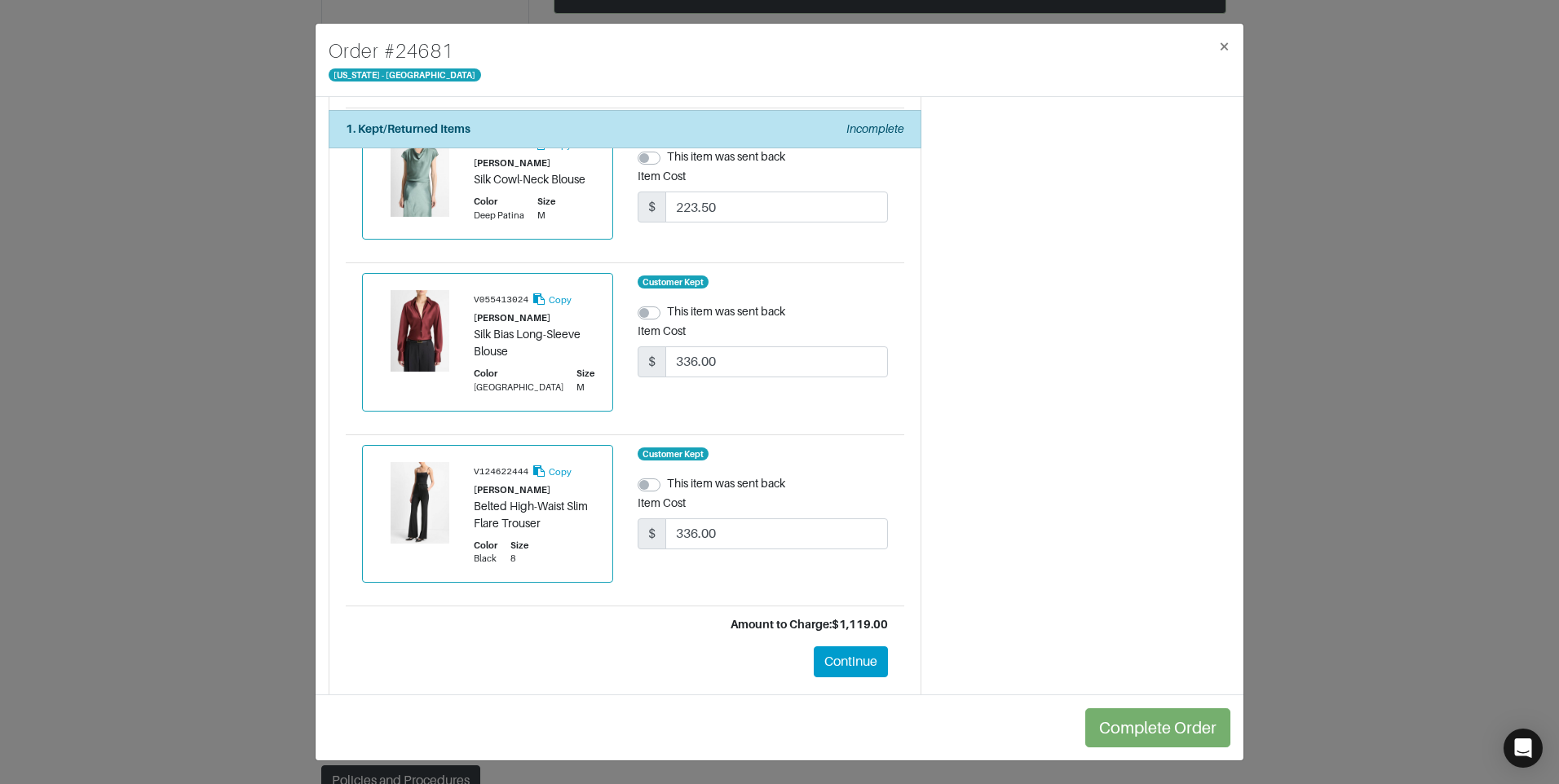
scroll to position [1627, 0]
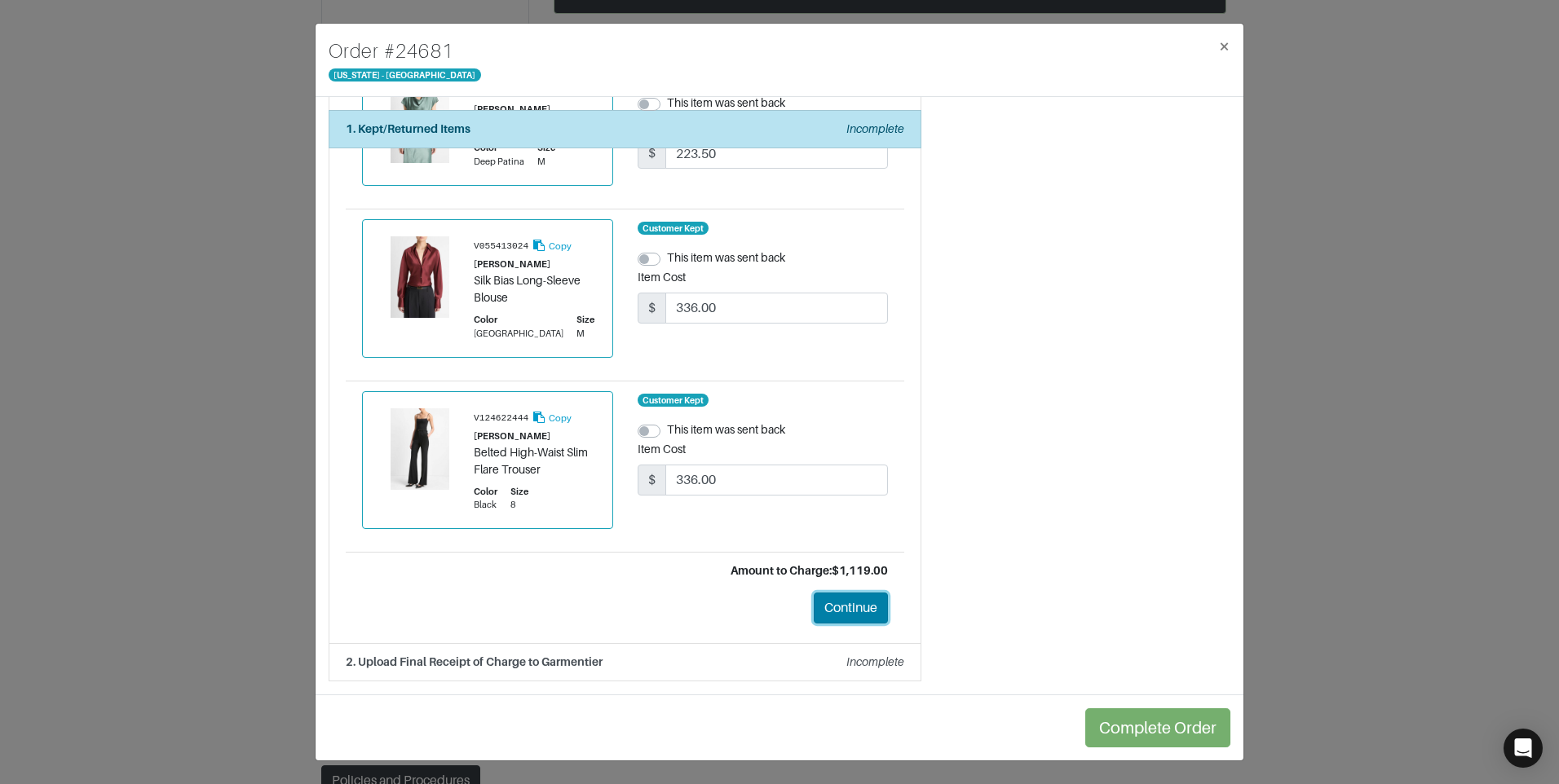
click at [852, 603] on button "Continue" at bounding box center [851, 608] width 74 height 31
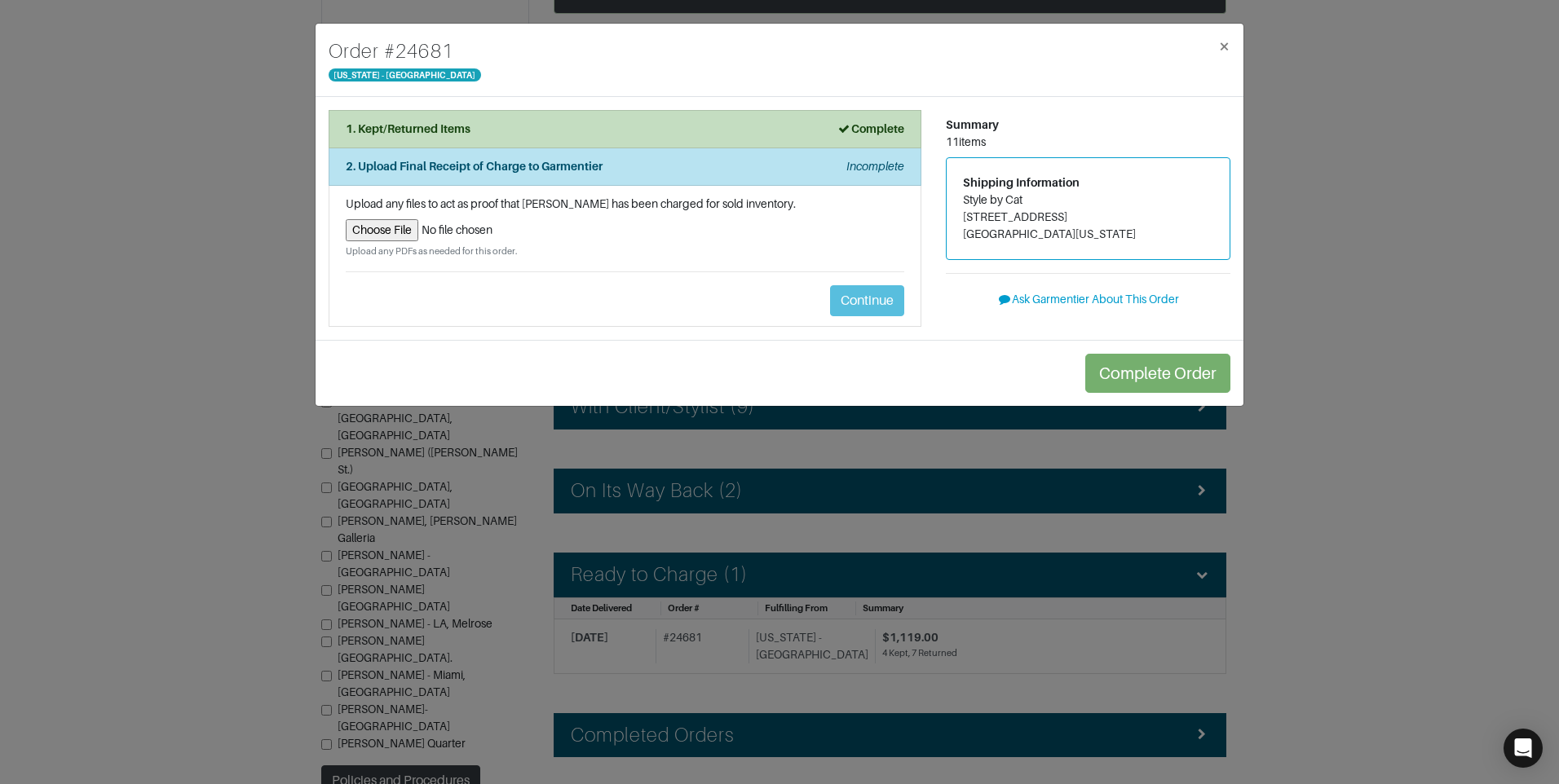
click at [400, 230] on input "file" at bounding box center [625, 230] width 559 height 22
type input "C:\fakepath\exchange_receipt_8ed8c94c-65ed-4531-9b34-c46a95c17911.pdf"
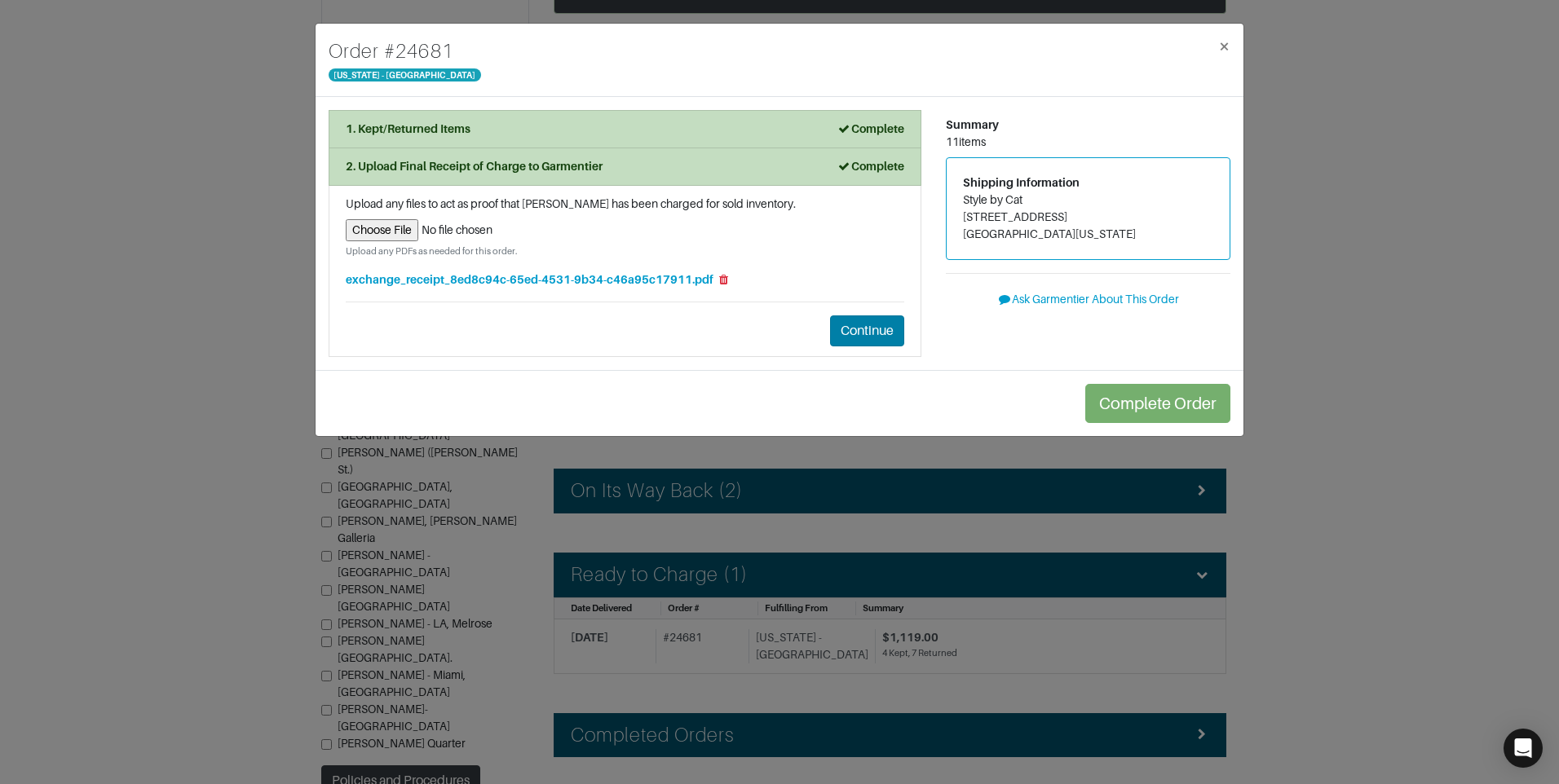
drag, startPoint x: 864, startPoint y: 361, endPoint x: 866, endPoint y: 327, distance: 34.1
click at [865, 329] on div "1. Kept/Returned Items Complete Confirm Items Amount to Charge: $1,119.00 V1445…" at bounding box center [780, 233] width 928 height 273
drag, startPoint x: 866, startPoint y: 327, endPoint x: 877, endPoint y: 323, distance: 11.7
click at [866, 326] on button "Continue" at bounding box center [867, 331] width 74 height 31
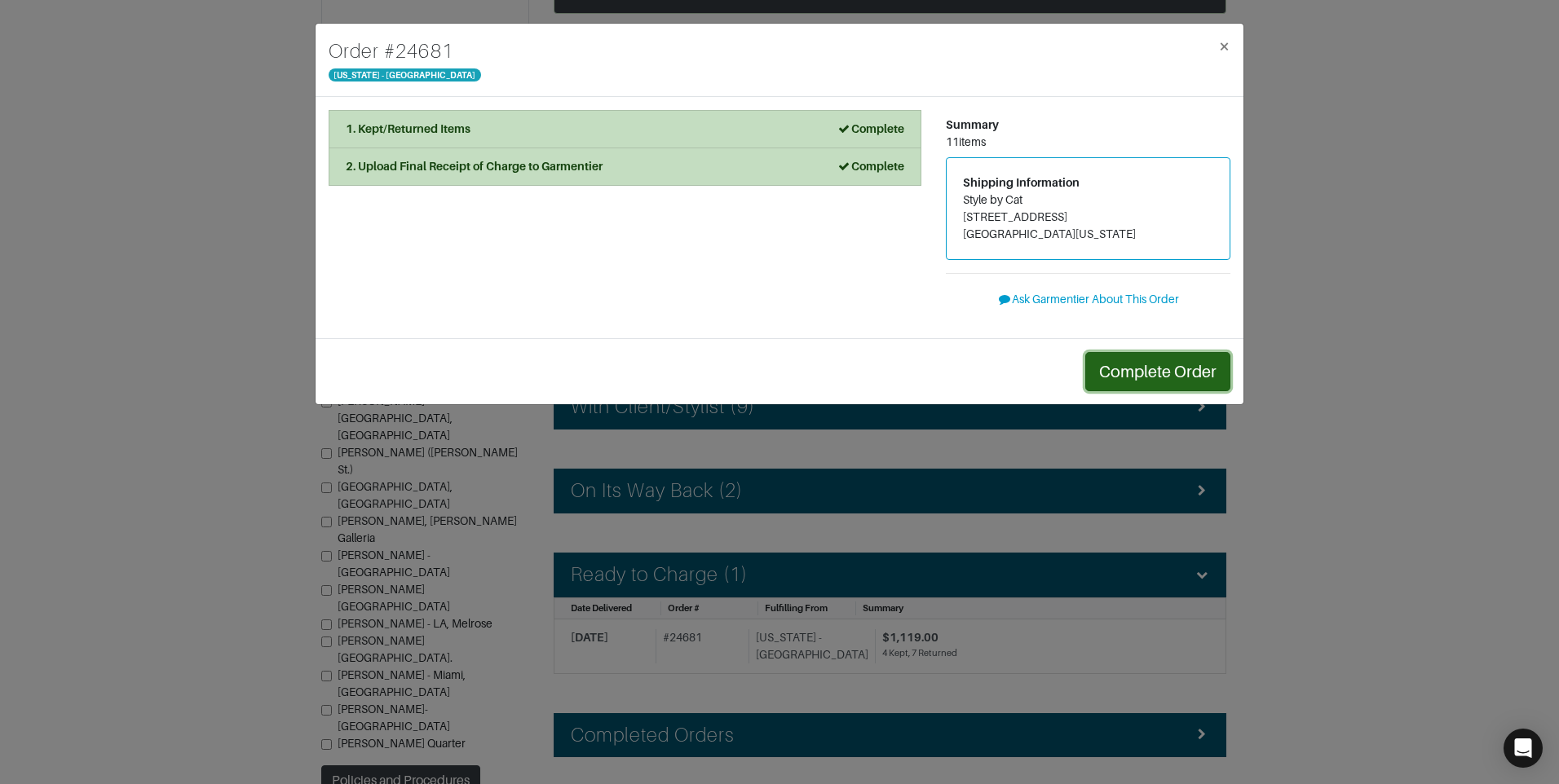
click at [1144, 370] on button "Complete Order" at bounding box center [1158, 372] width 146 height 39
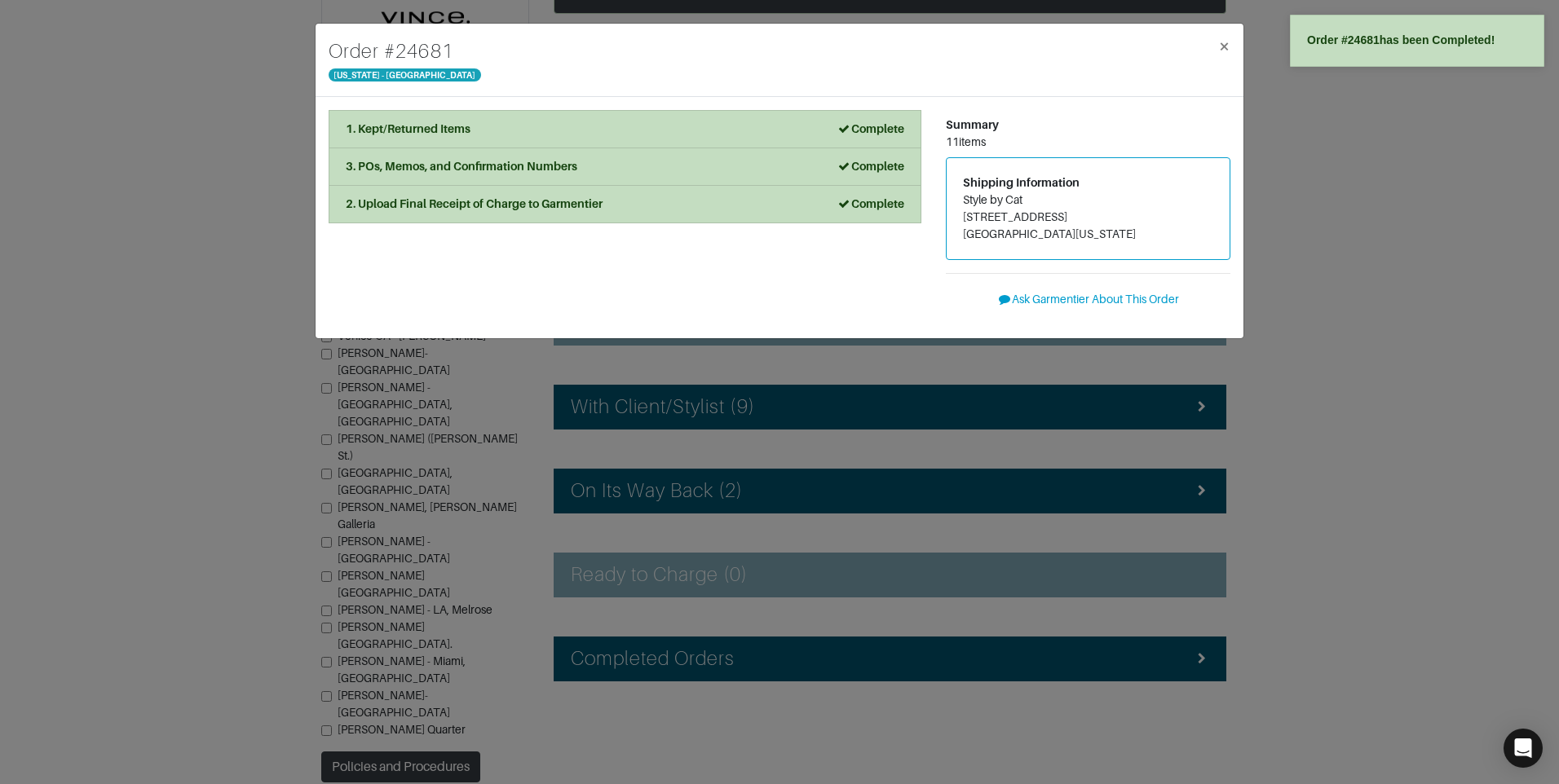
click at [1418, 376] on div "Order # 24681 New York - 5th Avenue × 1. Kept/Returned Items Complete Confirm I…" at bounding box center [780, 392] width 1559 height 784
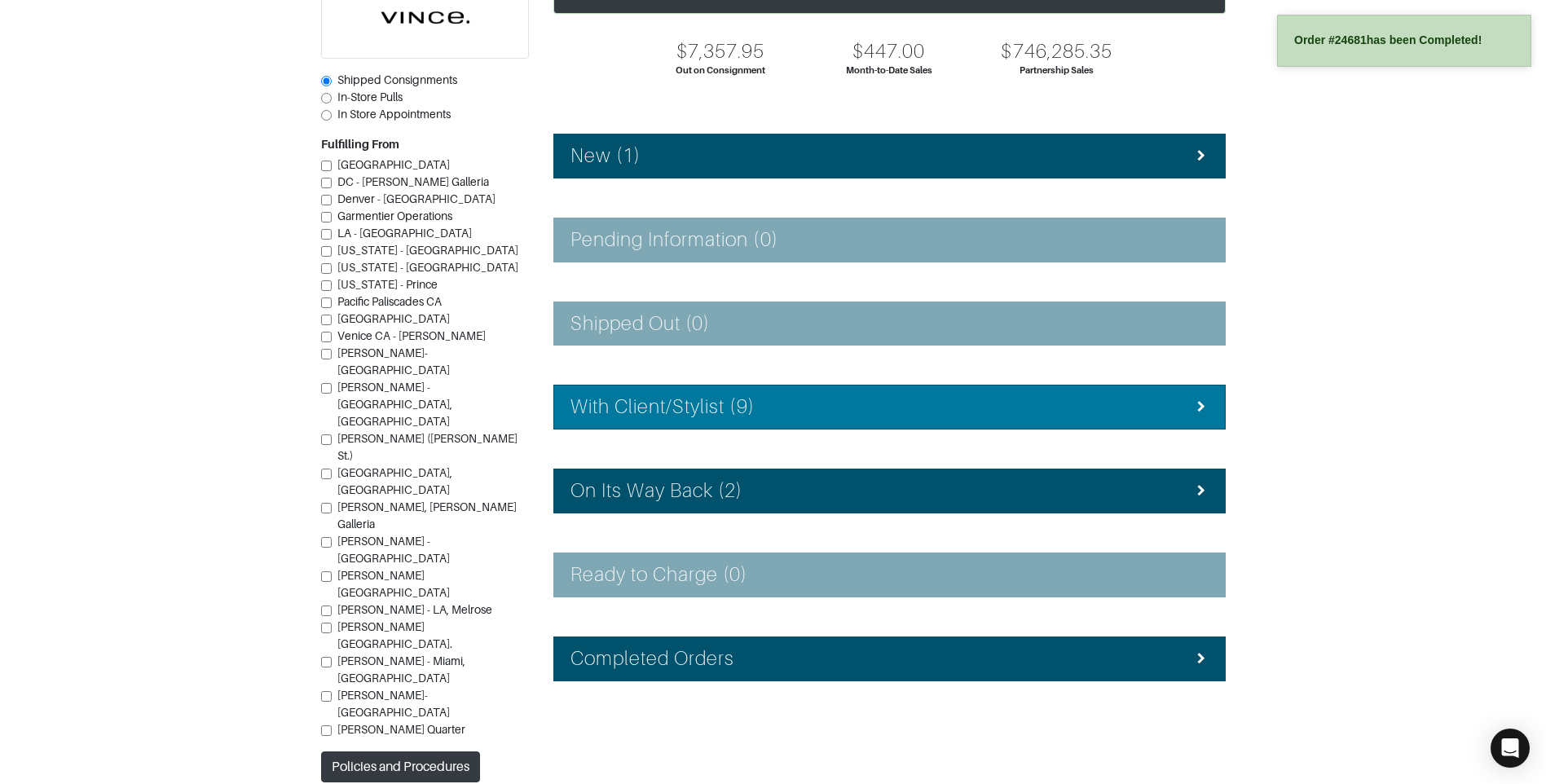
click at [842, 411] on div "With Client/Stylist (9)" at bounding box center [889, 407] width 638 height 23
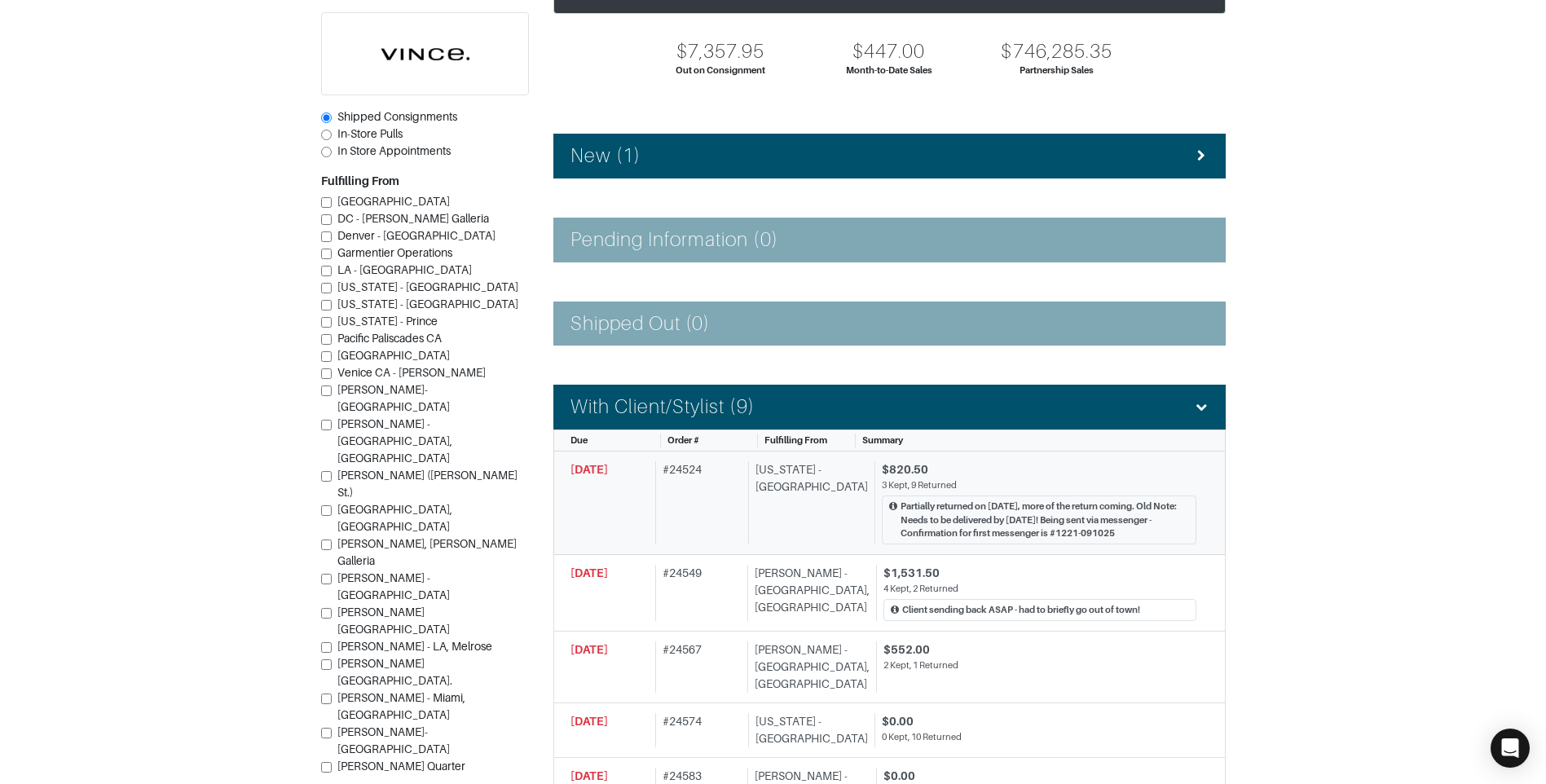
click at [985, 481] on div "3 Kept, 9 Returned" at bounding box center [1039, 485] width 314 height 14
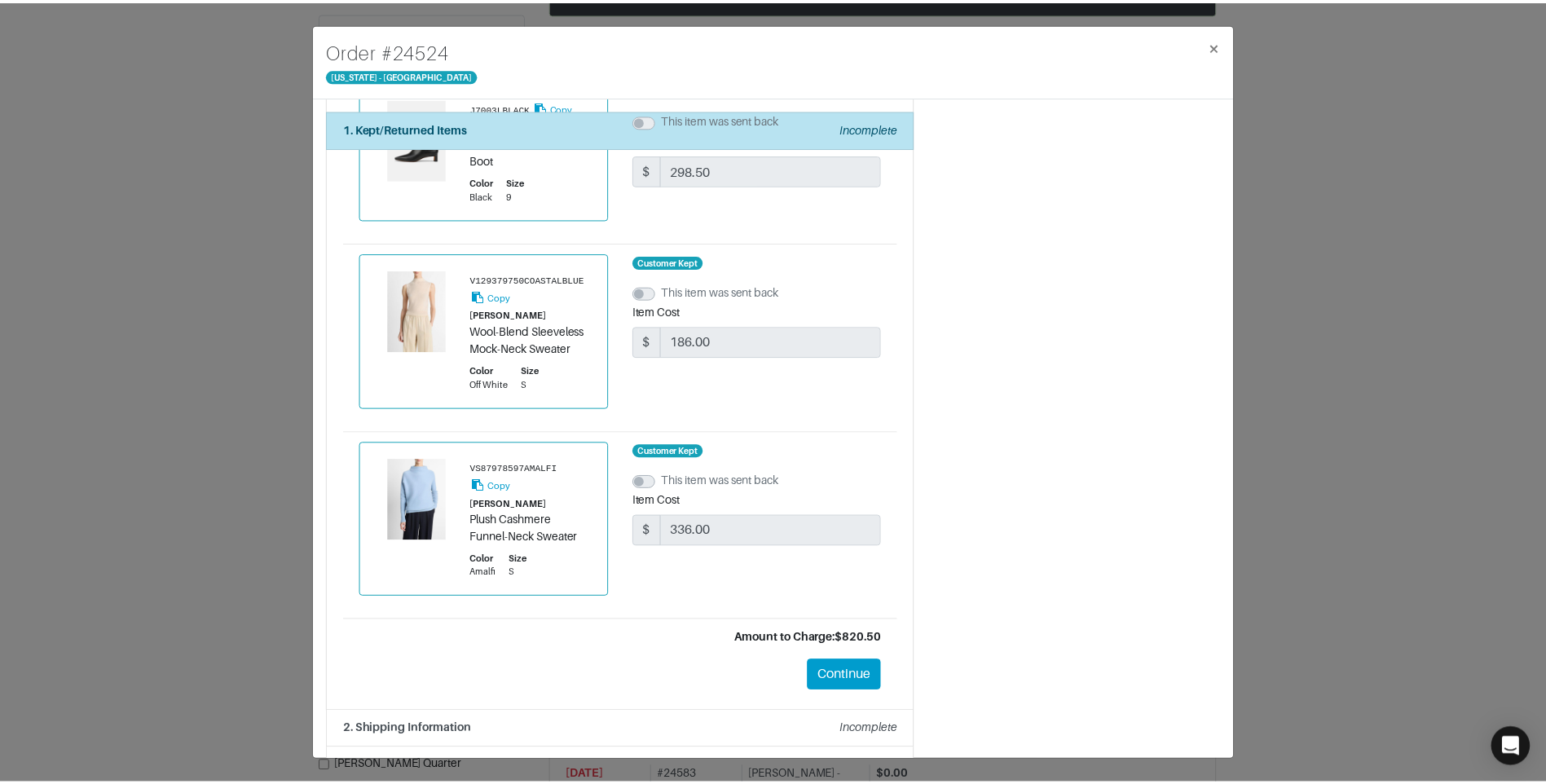
scroll to position [1725, 0]
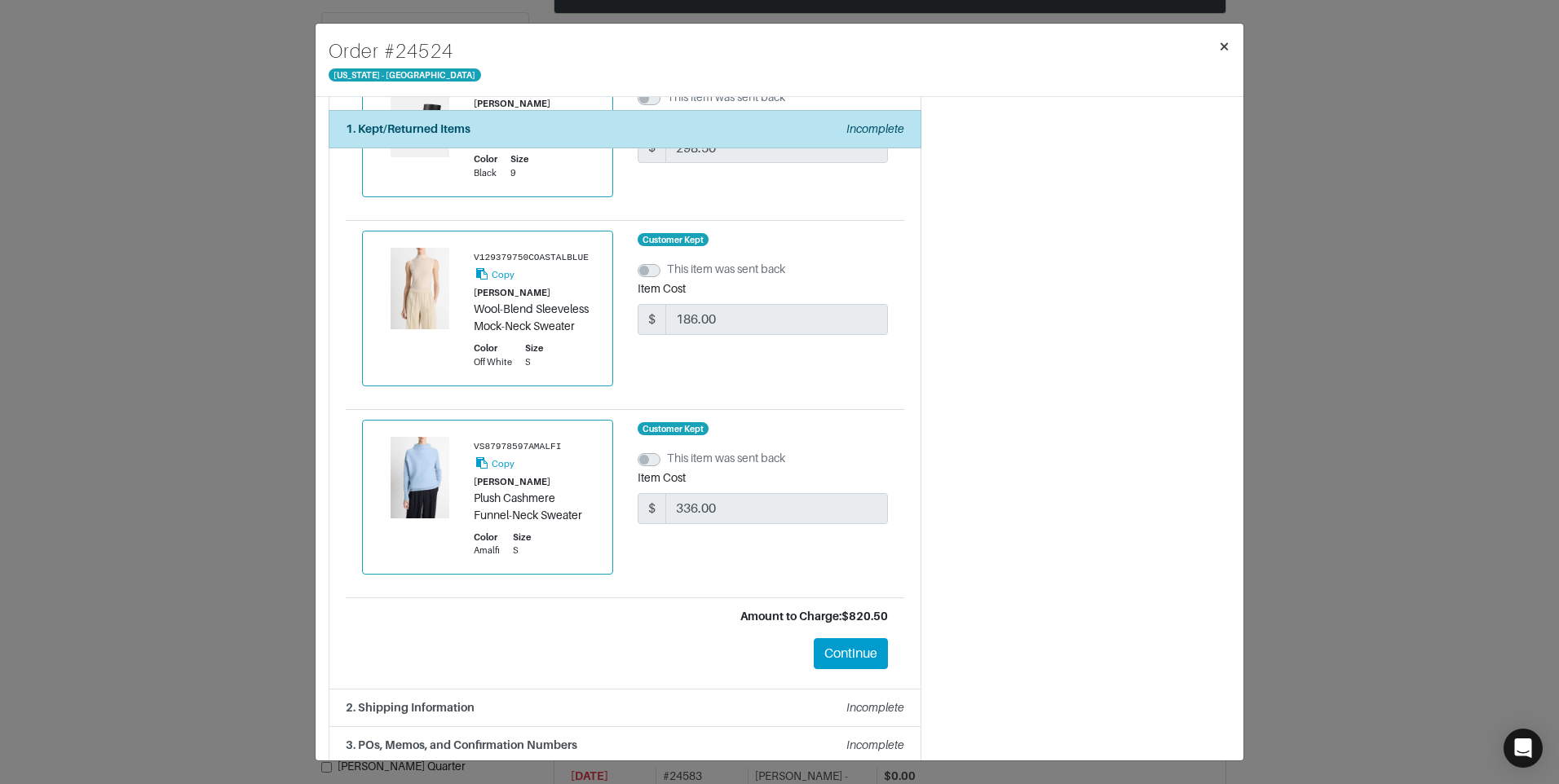
click at [1229, 41] on span "×" at bounding box center [1224, 46] width 13 height 22
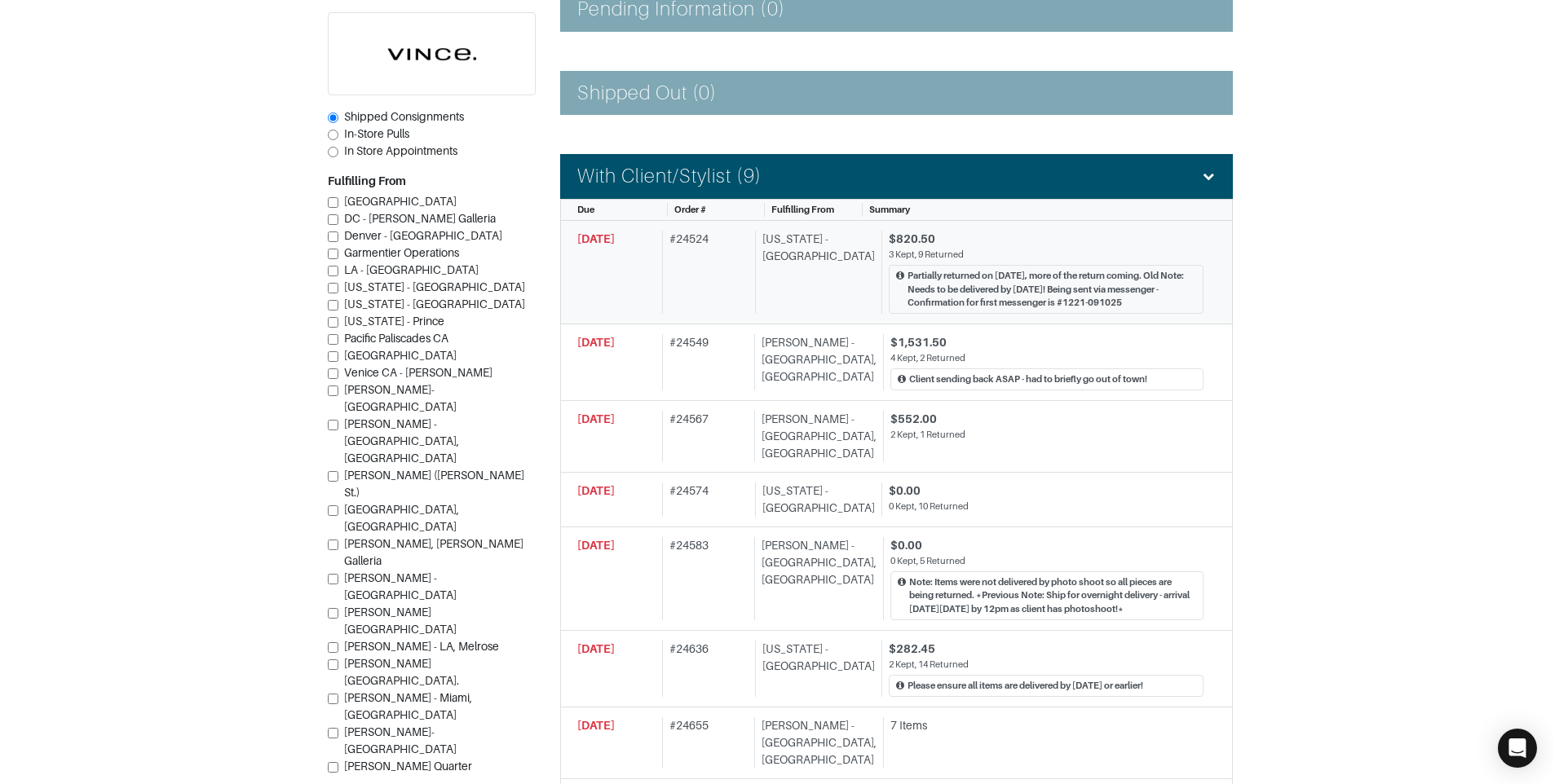
scroll to position [554, 0]
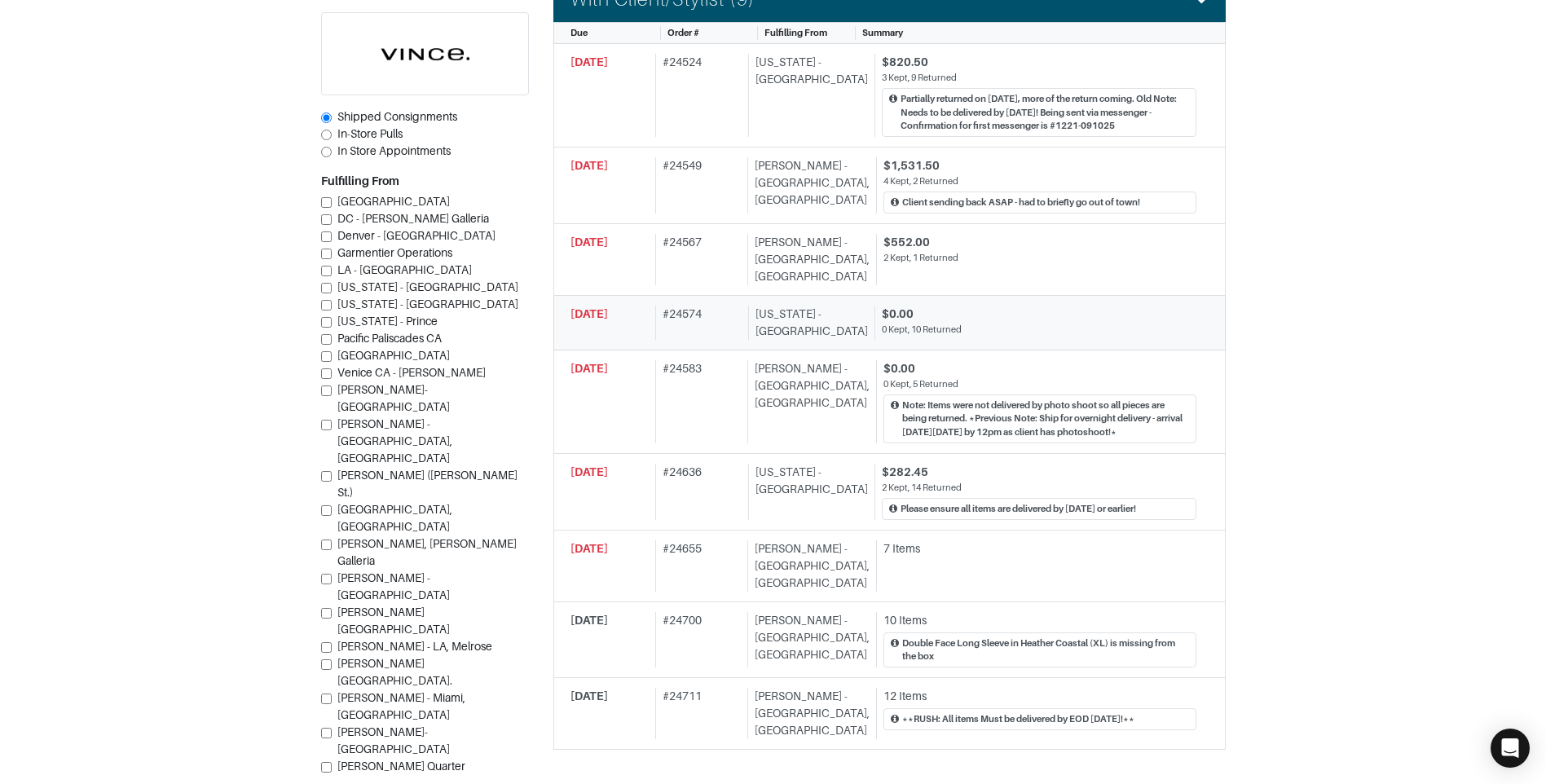
click at [958, 322] on div "0 Kept, 10 Returned" at bounding box center [1039, 329] width 314 height 14
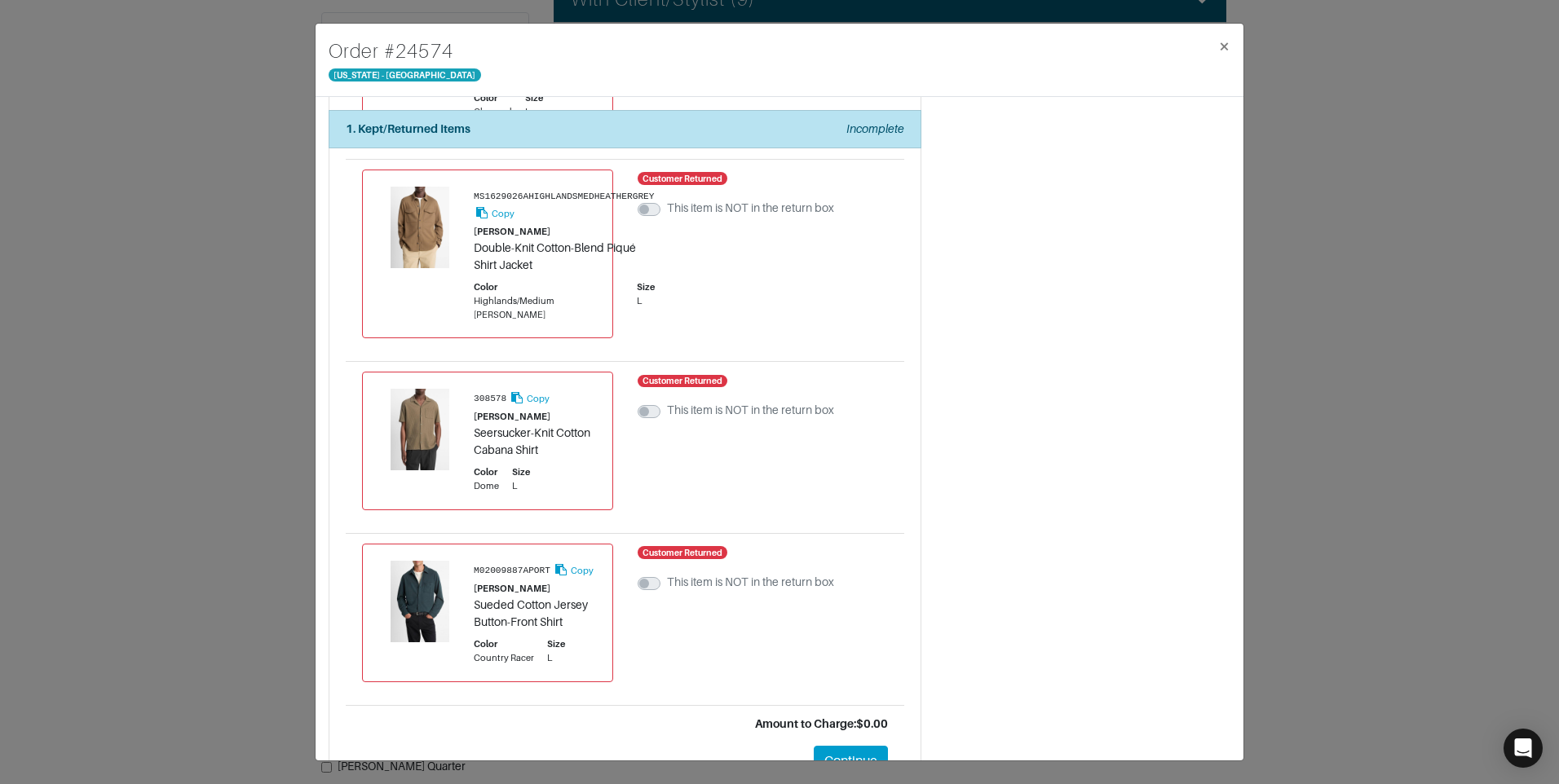
scroll to position [1417, 0]
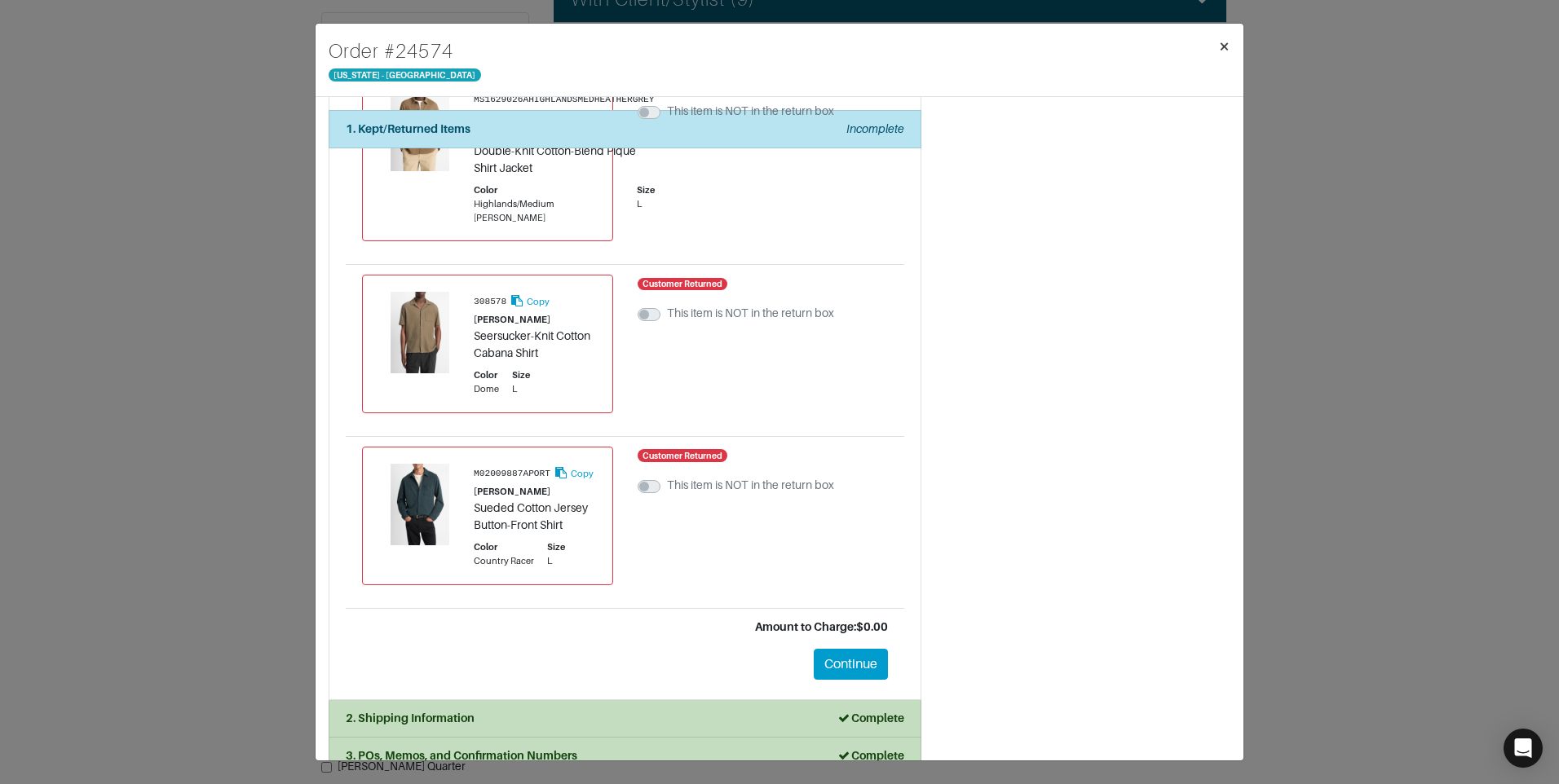
click at [1215, 50] on button "×" at bounding box center [1224, 46] width 38 height 46
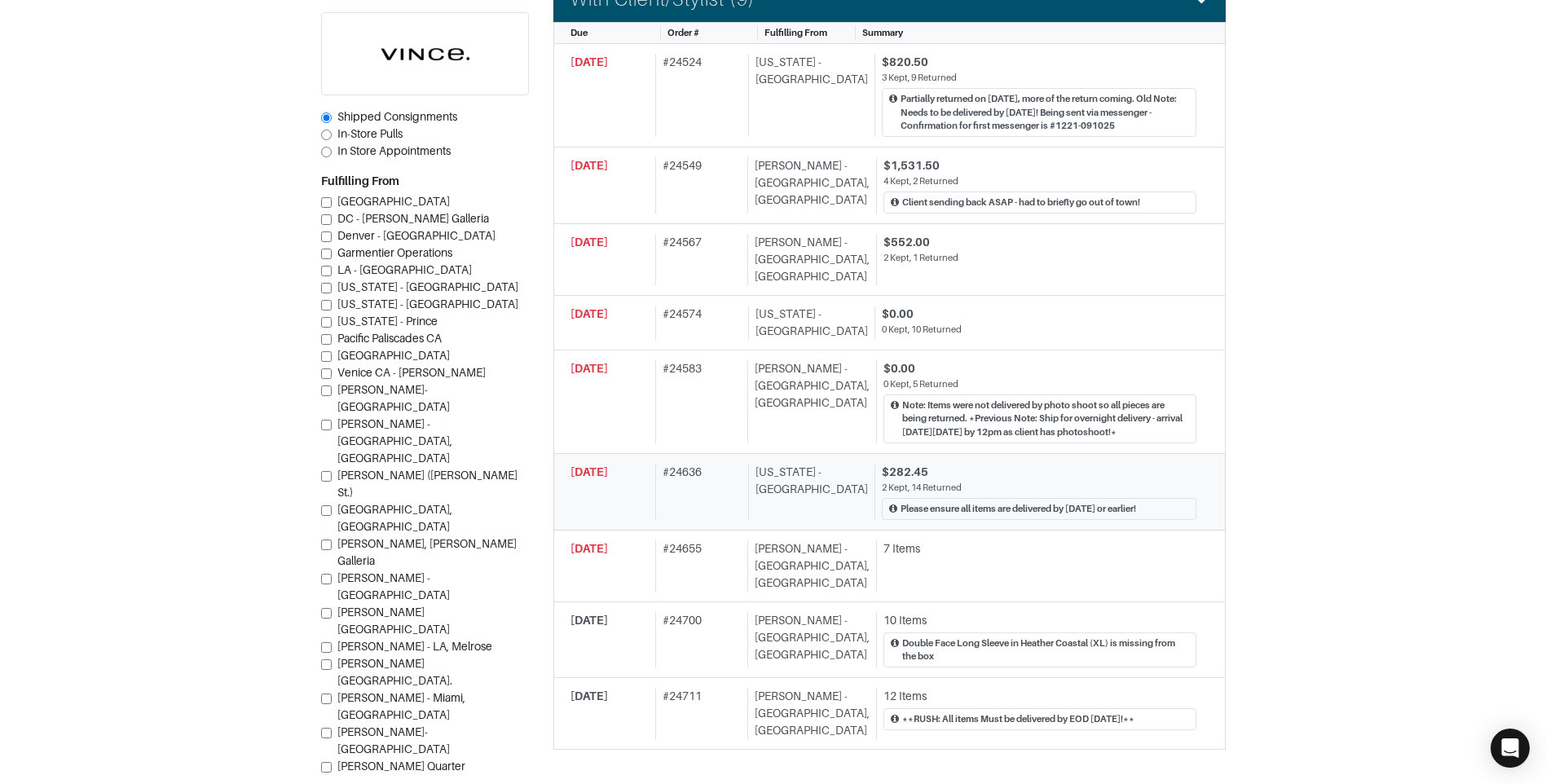
click at [987, 464] on div "$282.45" at bounding box center [1039, 473] width 314 height 18
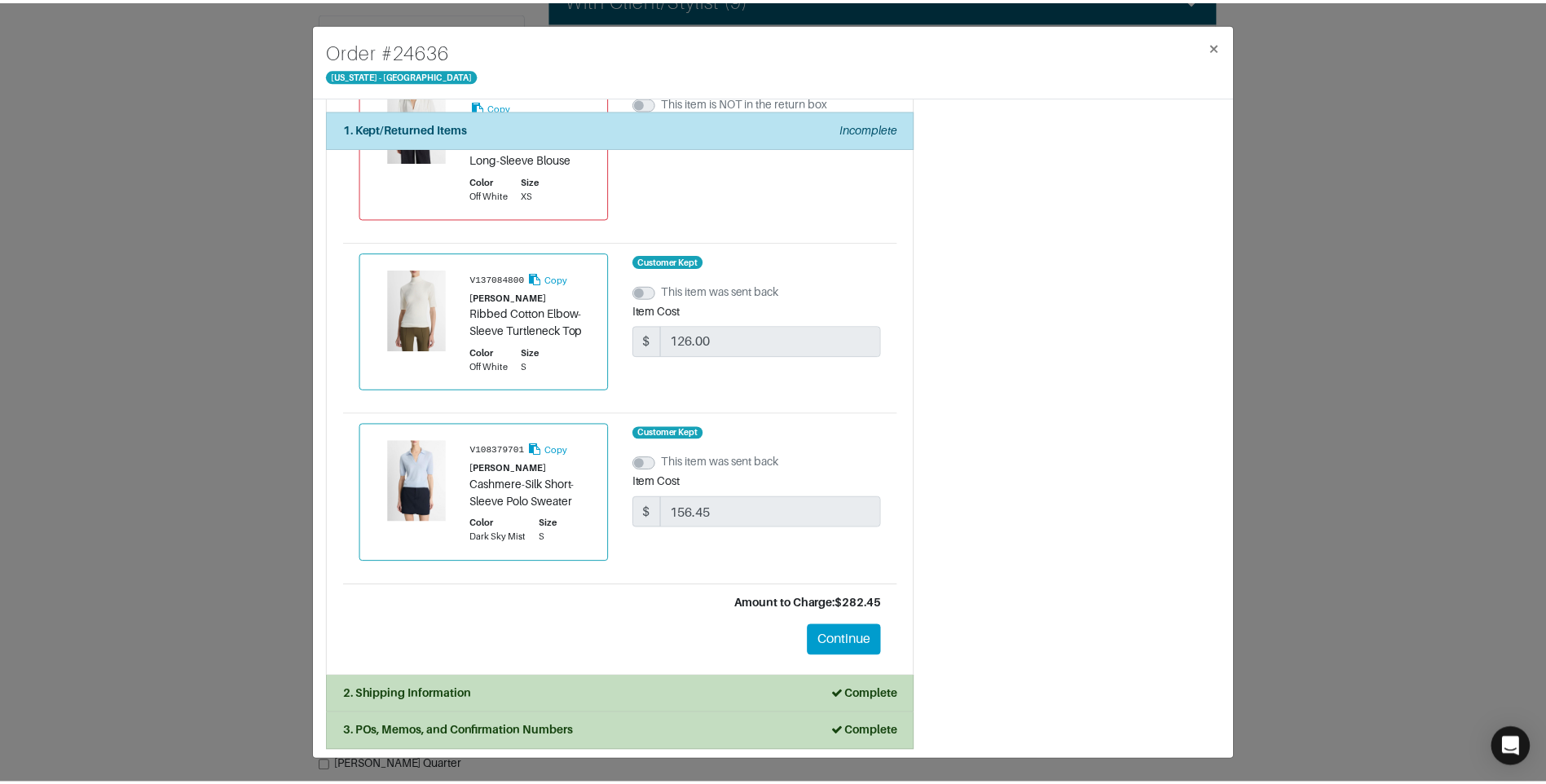
scroll to position [2544, 0]
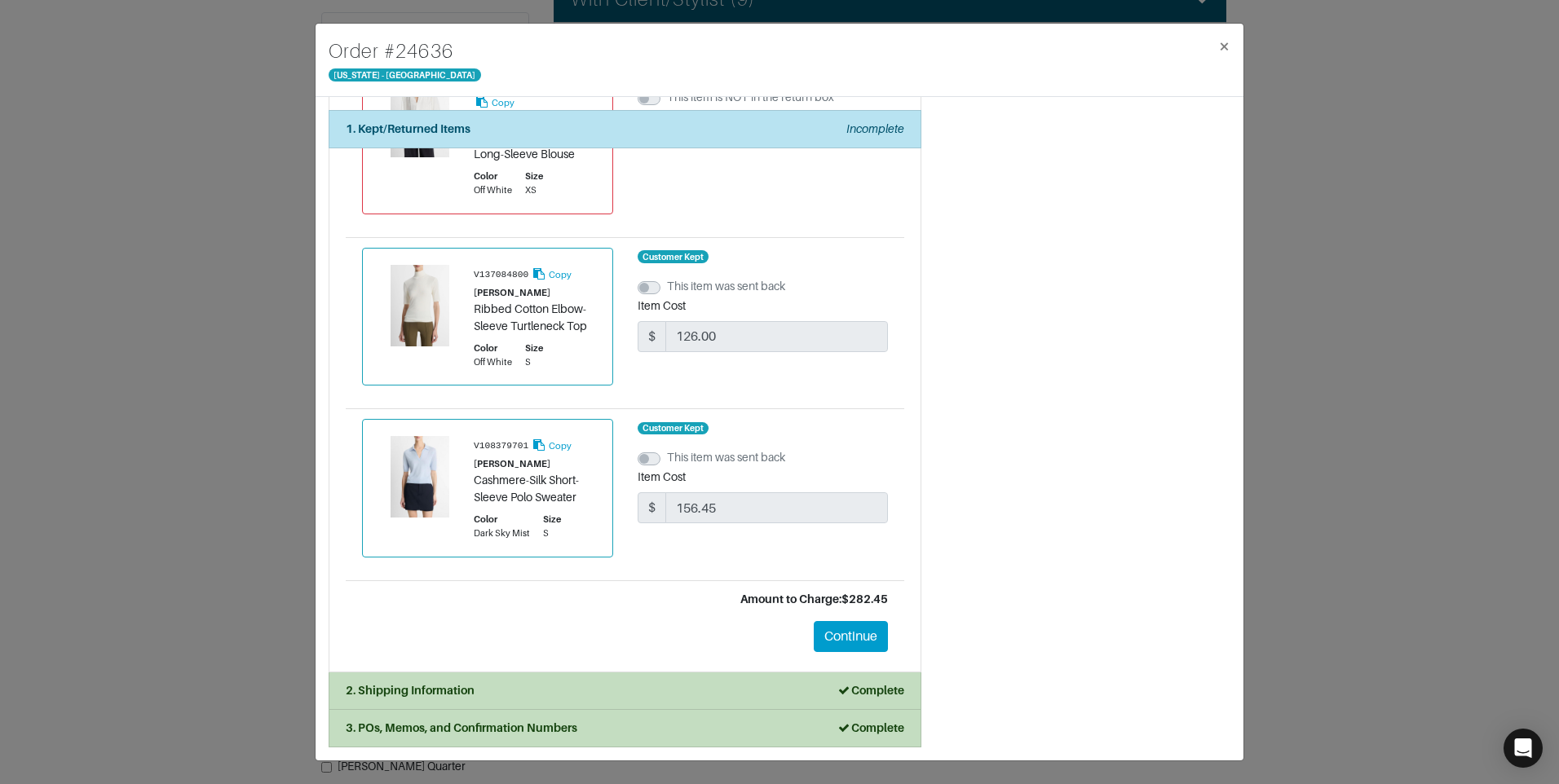
drag, startPoint x: 274, startPoint y: 371, endPoint x: 281, endPoint y: 361, distance: 12.2
click at [275, 369] on div "Order # 24636 New York - 5th Avenue × 1. Kept/Returned Items Incomplete Confirm…" at bounding box center [780, 392] width 1559 height 784
